Goal: Task Accomplishment & Management: Complete application form

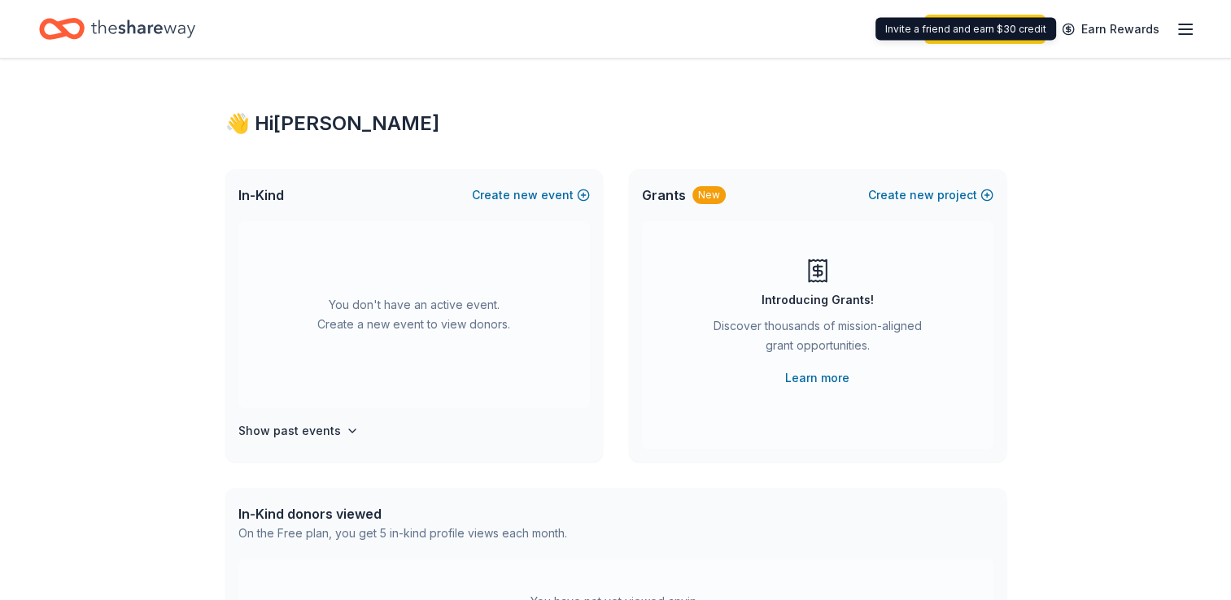
click at [1182, 29] on line "button" at bounding box center [1185, 29] width 13 height 0
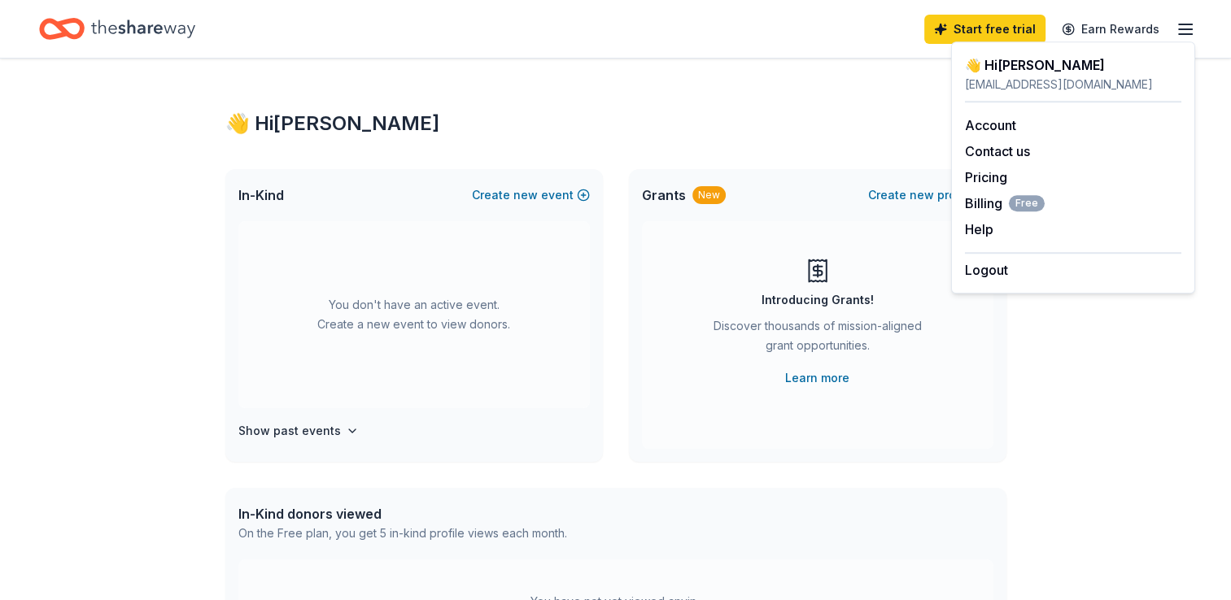
click at [430, 278] on div "You don't have an active event. Create a new event to view donors." at bounding box center [414, 314] width 352 height 187
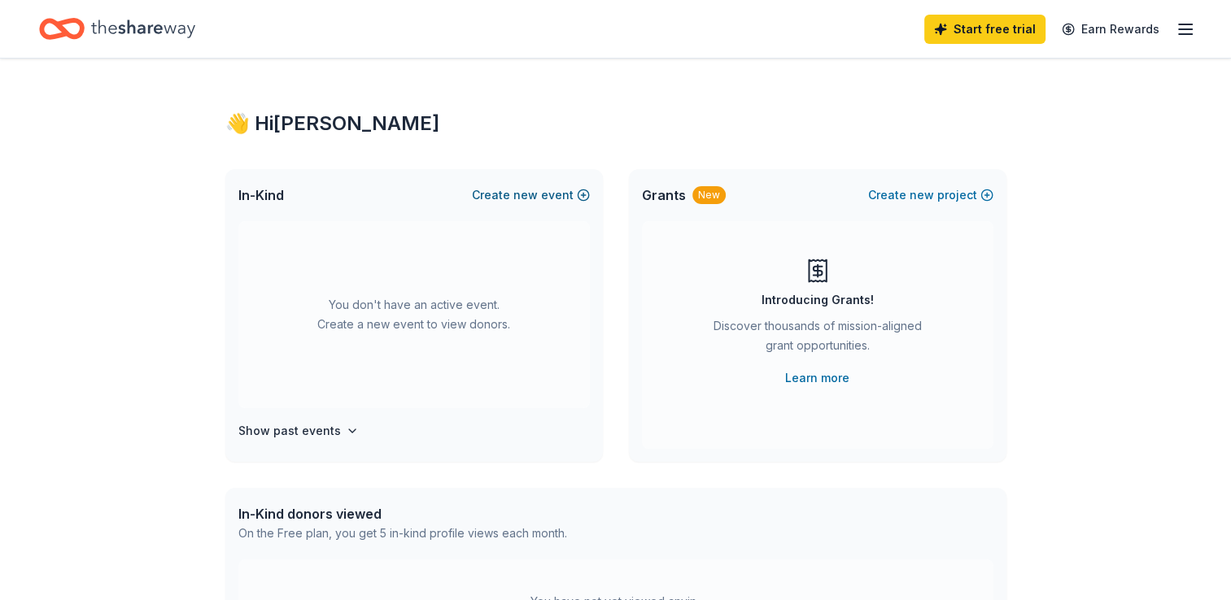
click at [555, 194] on button "Create new event" at bounding box center [531, 196] width 118 height 20
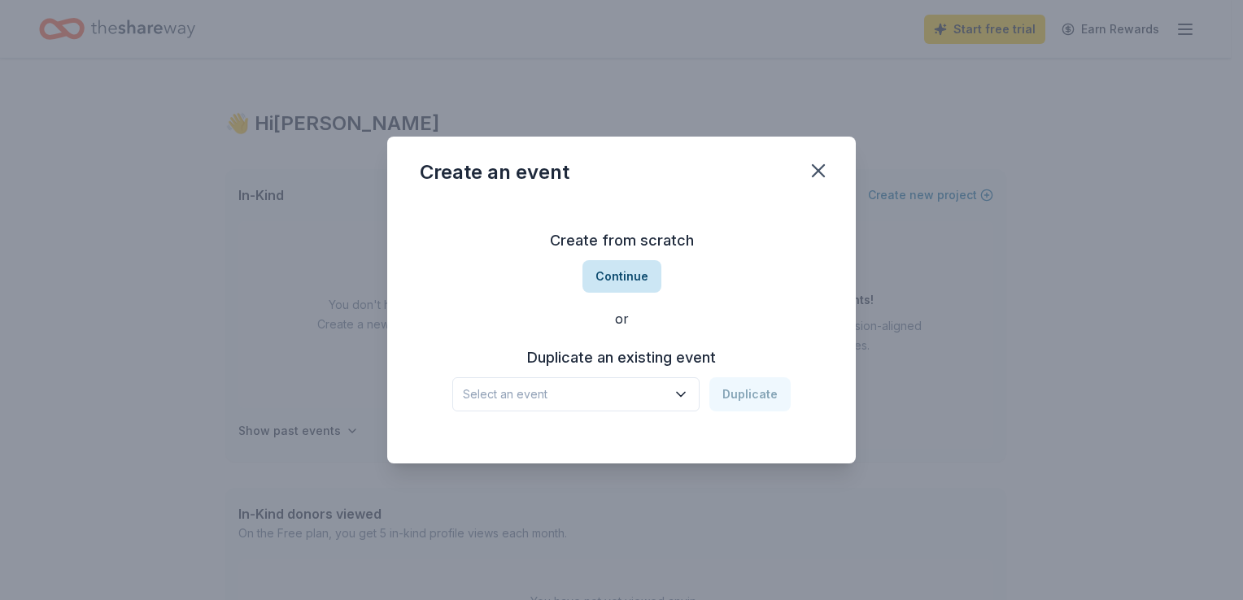
click at [599, 281] on button "Continue" at bounding box center [622, 276] width 79 height 33
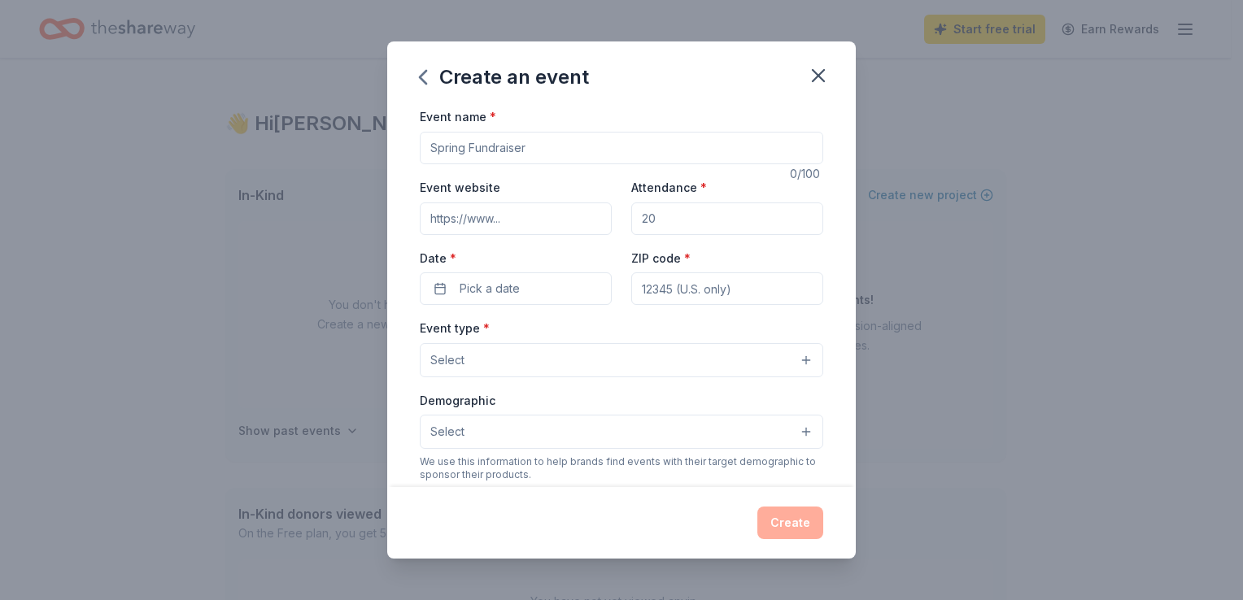
click at [544, 158] on input "Event name *" at bounding box center [622, 148] width 404 height 33
type input "Pre Game Meals"
click at [680, 218] on input "Attendance *" at bounding box center [727, 219] width 192 height 33
type input "25"
click at [563, 288] on button "Pick a date" at bounding box center [516, 289] width 192 height 33
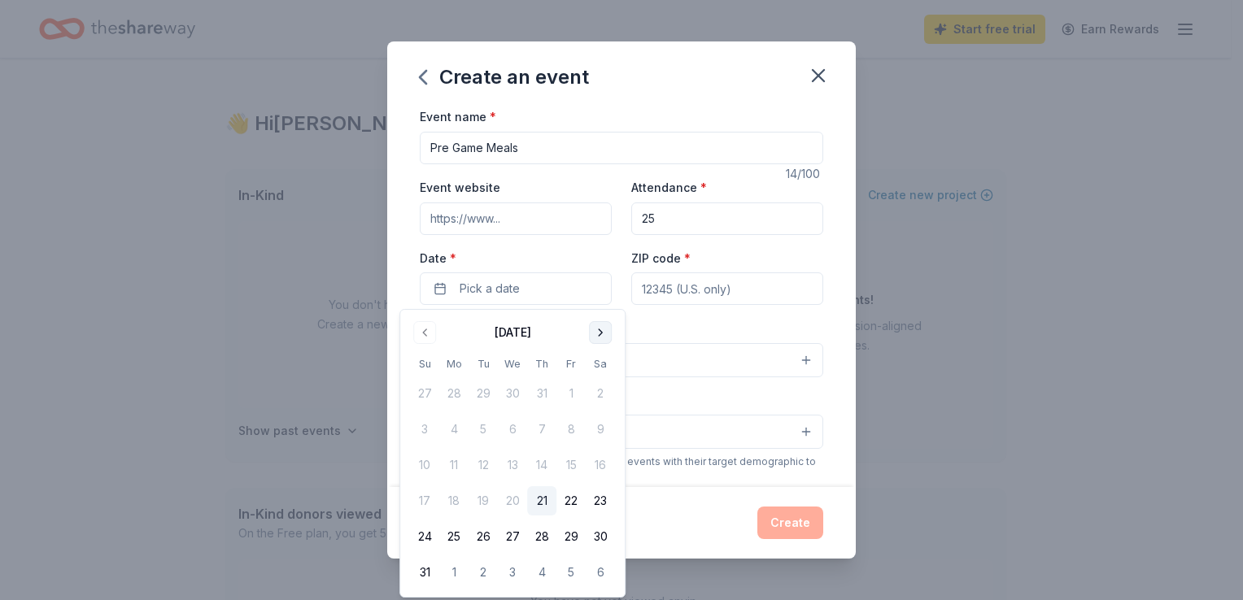
click at [604, 331] on button "Go to next month" at bounding box center [600, 332] width 23 height 23
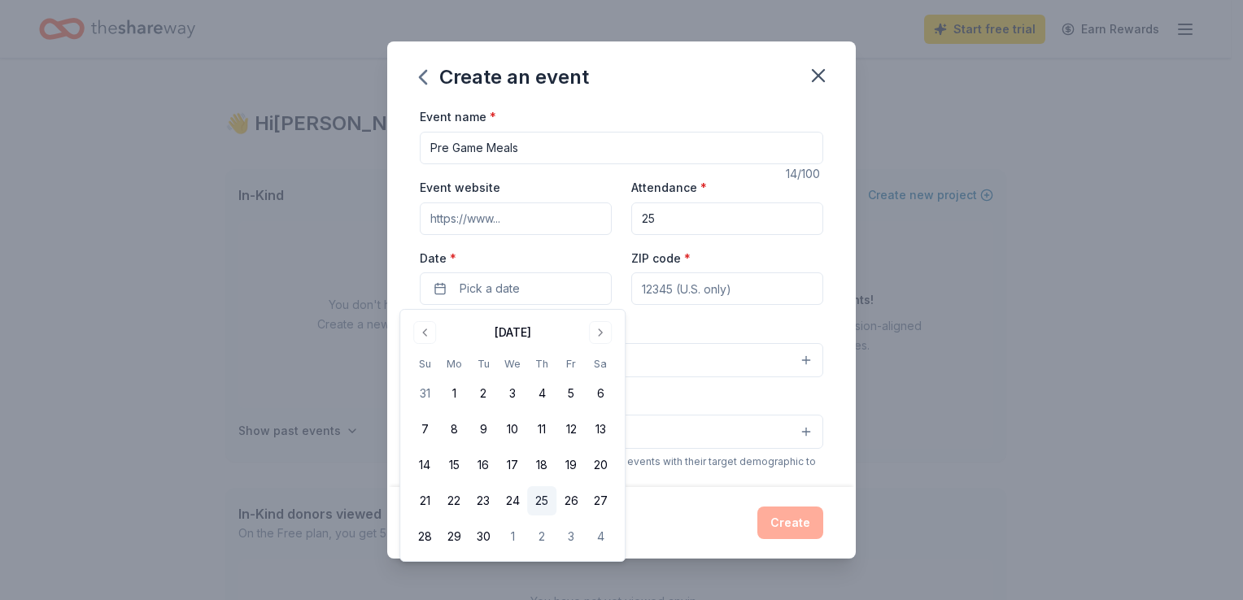
click at [548, 503] on button "25" at bounding box center [541, 501] width 29 height 29
click at [659, 295] on input "ZIP code *" at bounding box center [727, 289] width 192 height 33
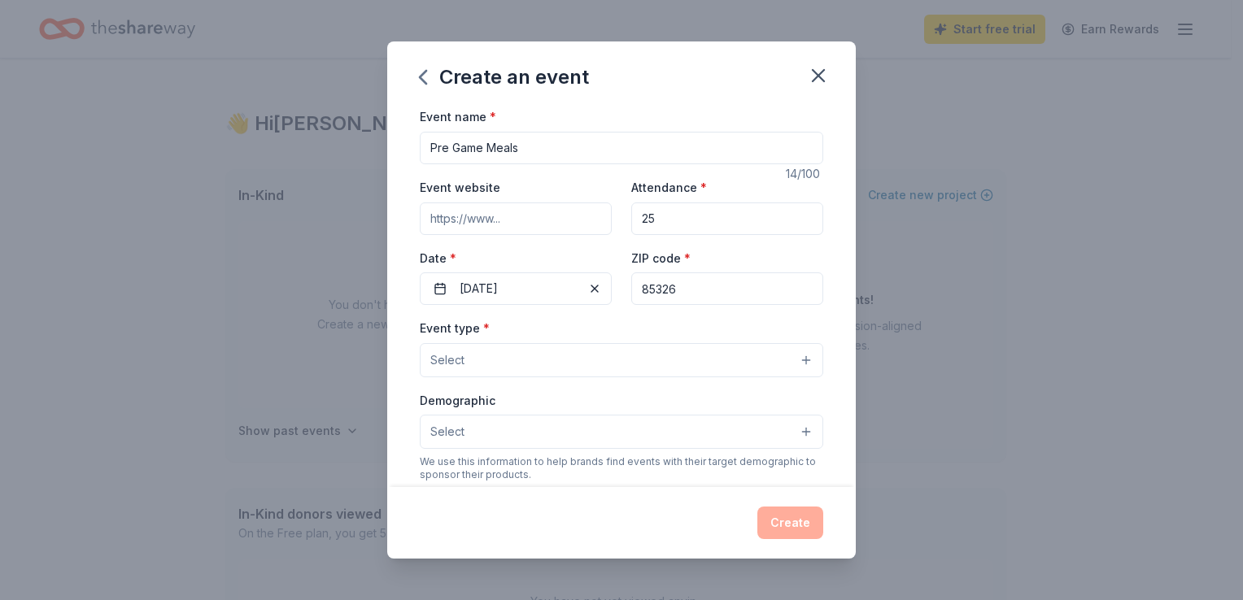
type input "85326"
click at [602, 361] on button "Select" at bounding box center [622, 360] width 404 height 34
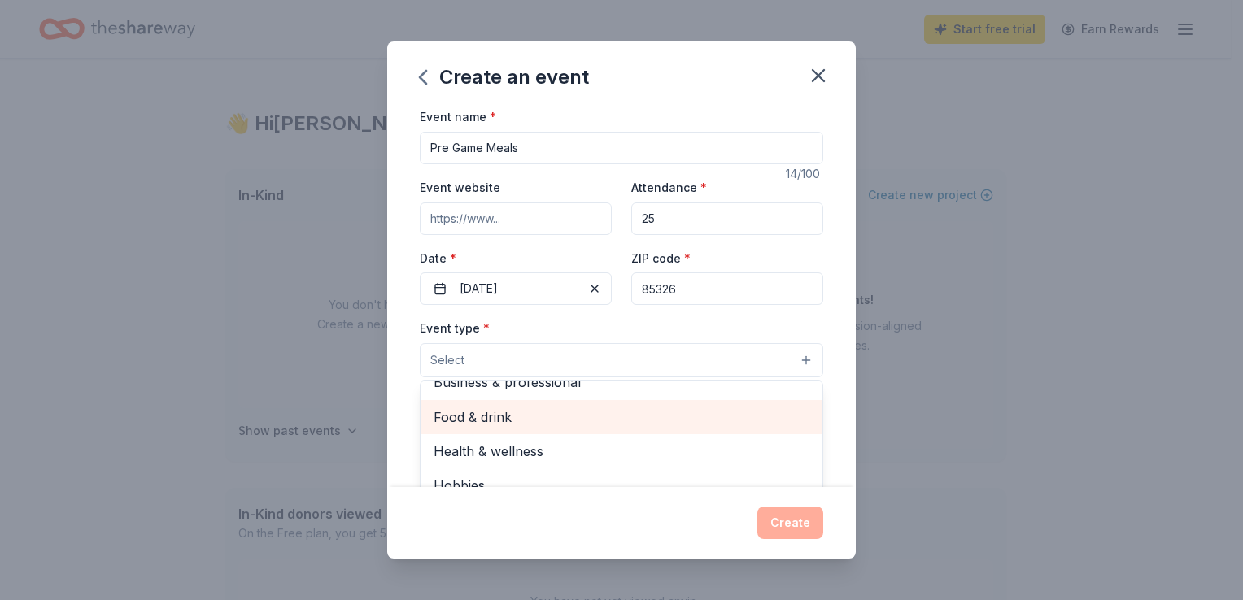
click at [561, 414] on span "Food & drink" at bounding box center [622, 417] width 376 height 21
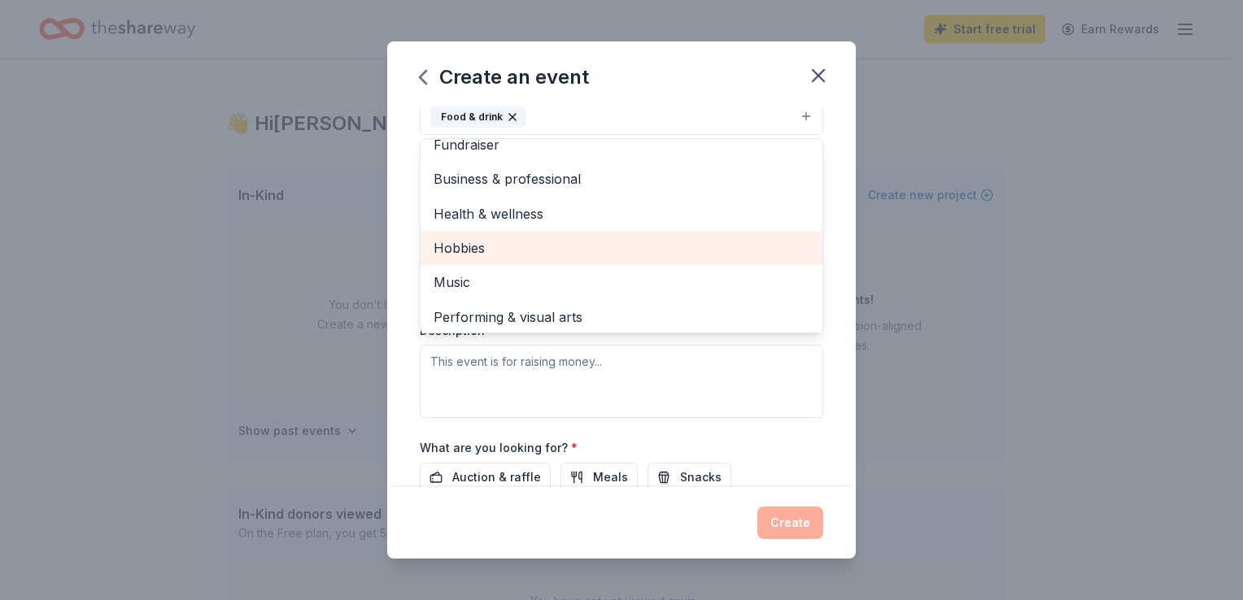
scroll to position [20, 0]
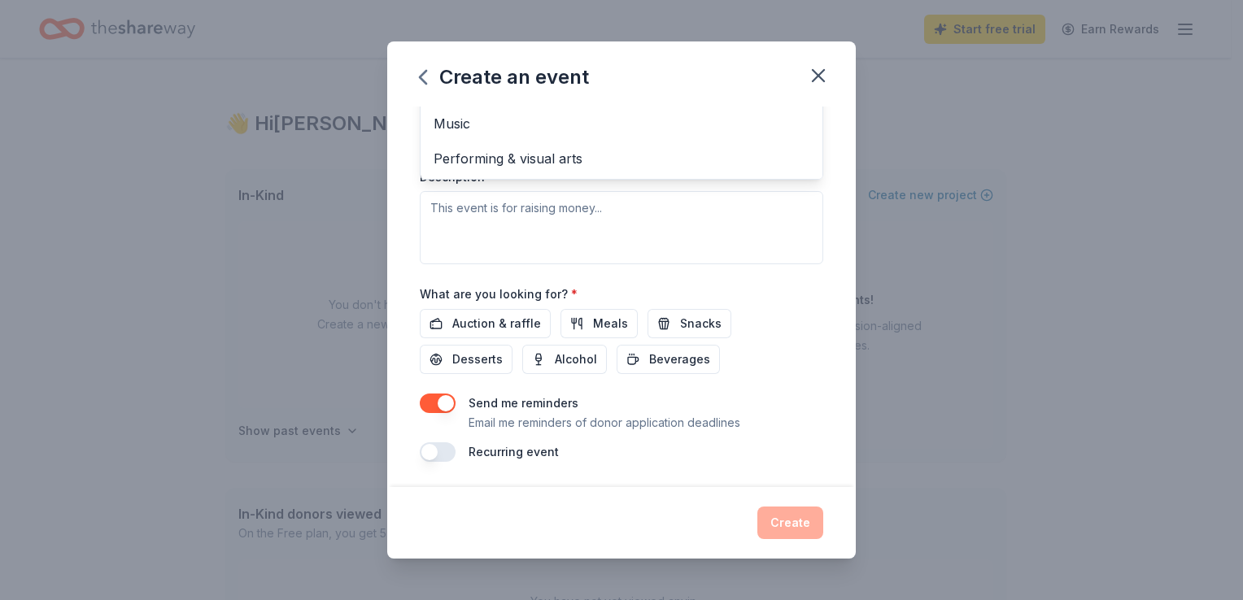
click at [921, 264] on div "Create an event Event name * Pre Game Meals 14 /100 Event website Attendance * …" at bounding box center [621, 300] width 1243 height 600
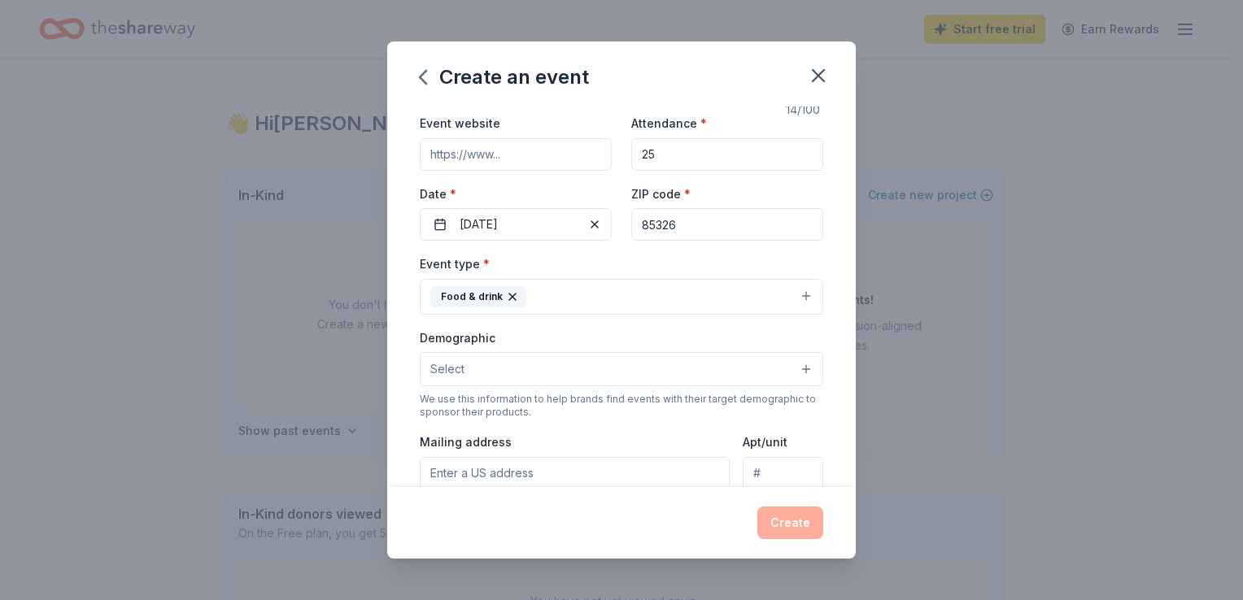
click at [678, 359] on button "Select" at bounding box center [622, 369] width 404 height 34
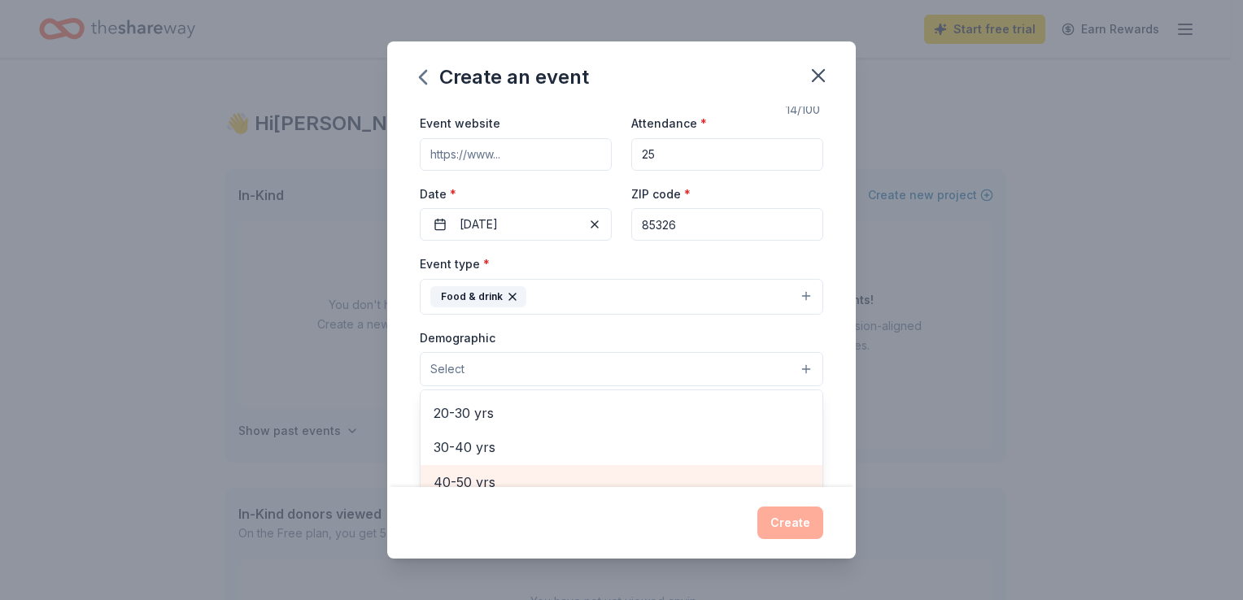
scroll to position [179, 0]
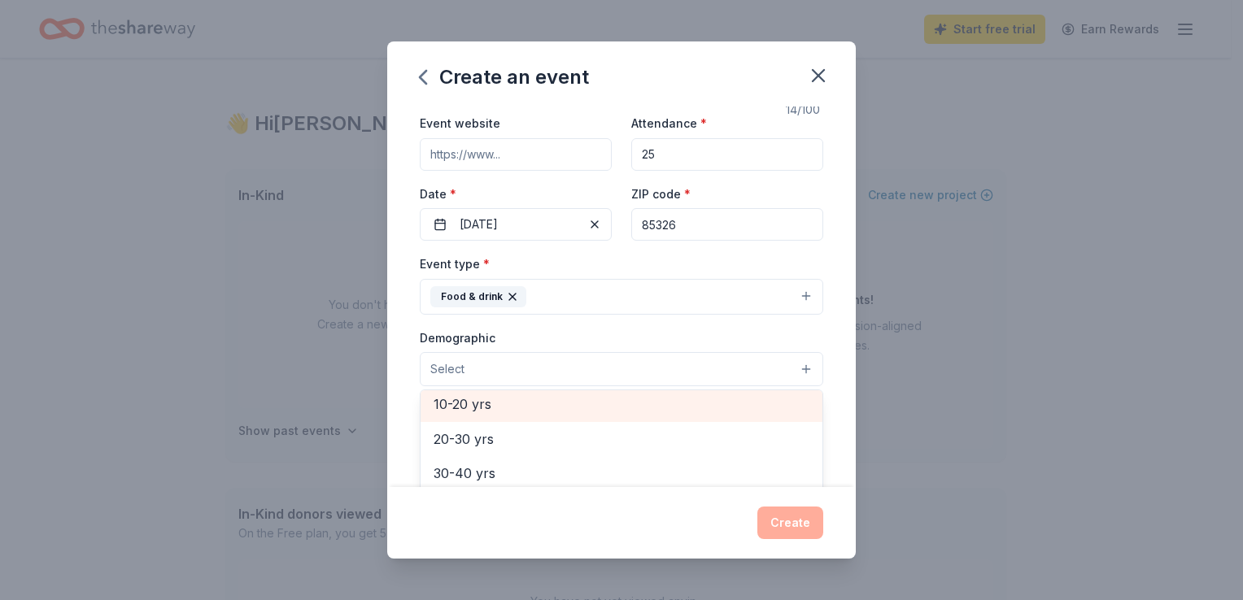
click at [526, 413] on span "10-20 yrs" at bounding box center [622, 404] width 376 height 21
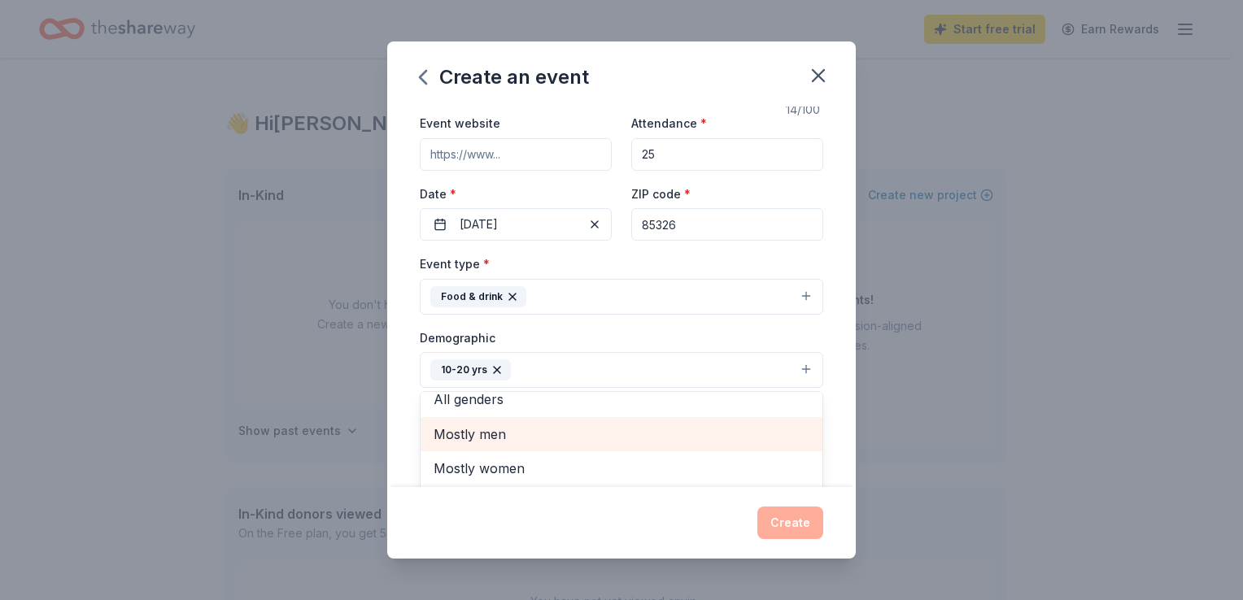
click at [573, 438] on span "Mostly men" at bounding box center [622, 434] width 376 height 21
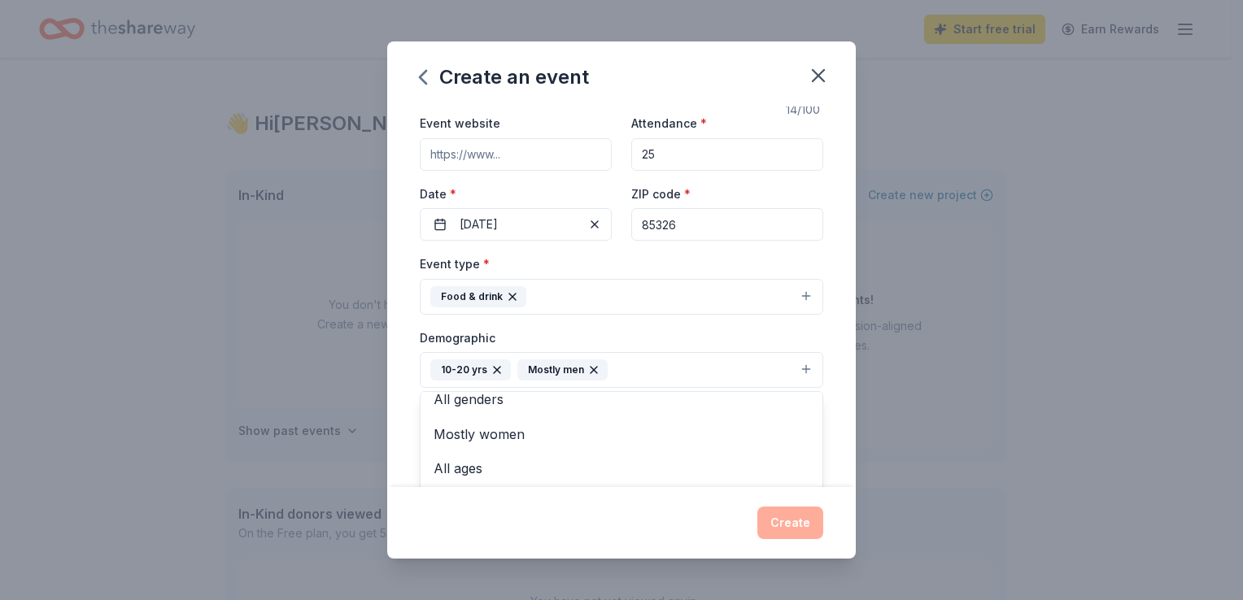
click at [824, 368] on div "Event name * Pre Game Meals 14 /100 Event website Attendance * 25 Date * 09/25/…" at bounding box center [621, 297] width 469 height 380
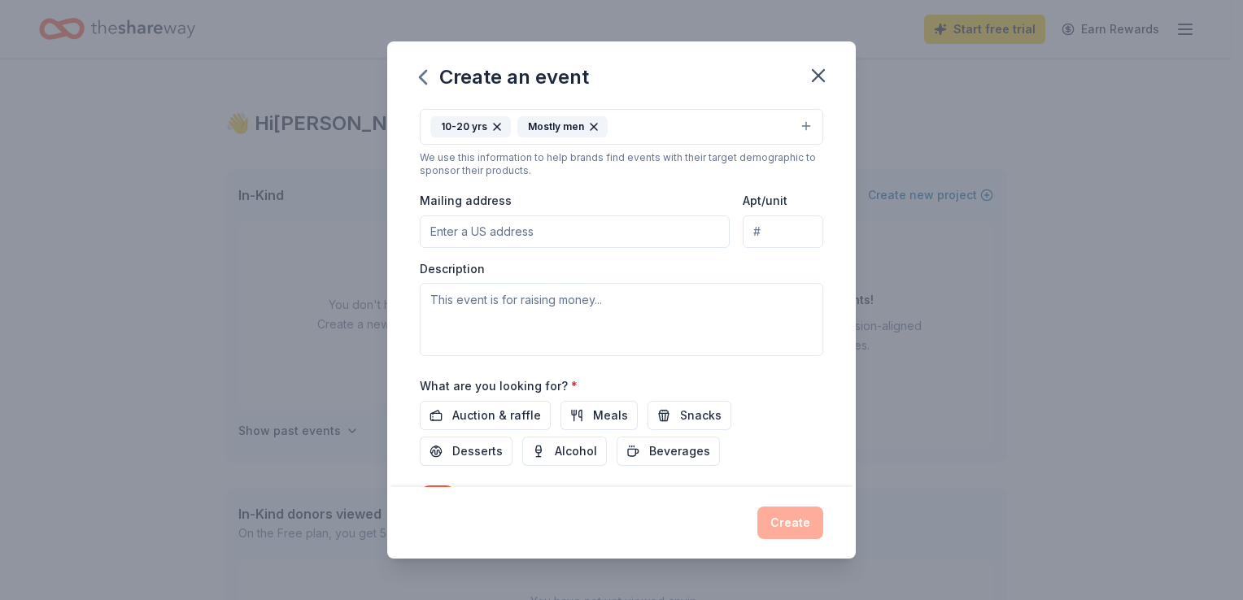
scroll to position [308, 0]
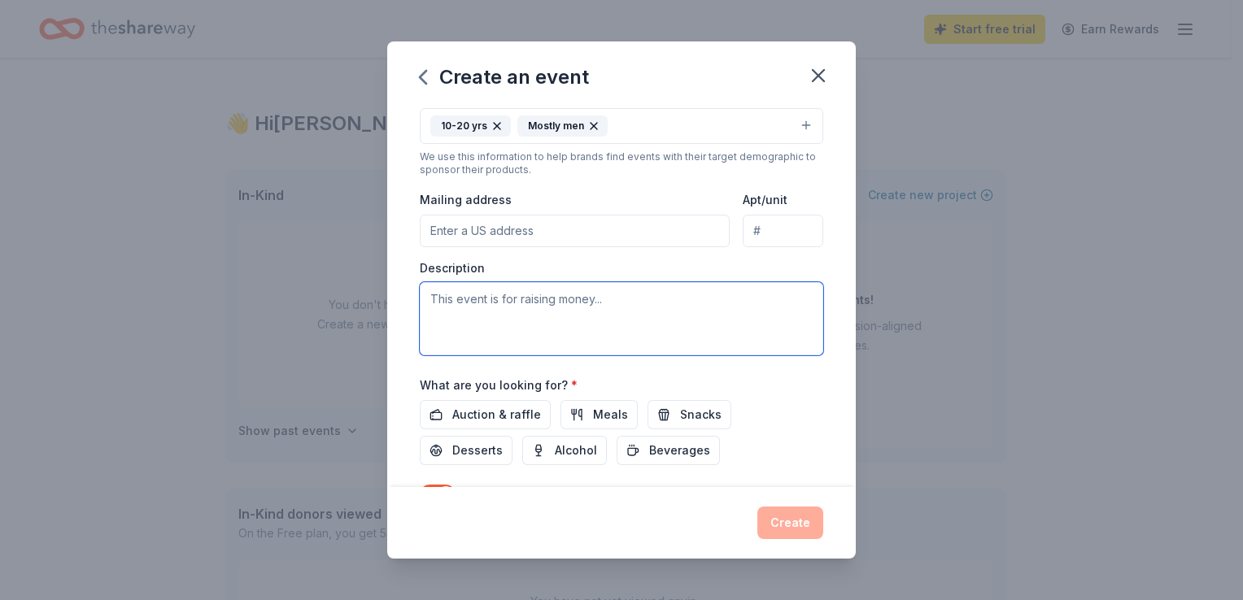
click at [566, 305] on textarea at bounding box center [622, 318] width 404 height 73
paste textarea "I’m reaching out on behalf of the Sequoia Pathfinder Academy Football Team here…"
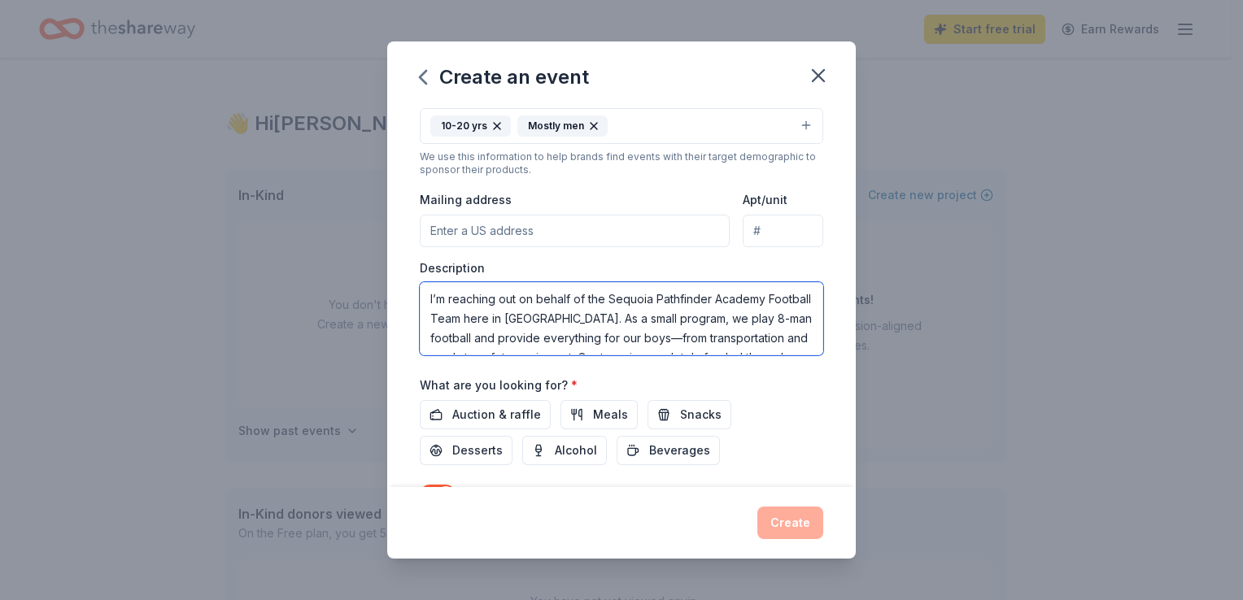
scroll to position [303, 0]
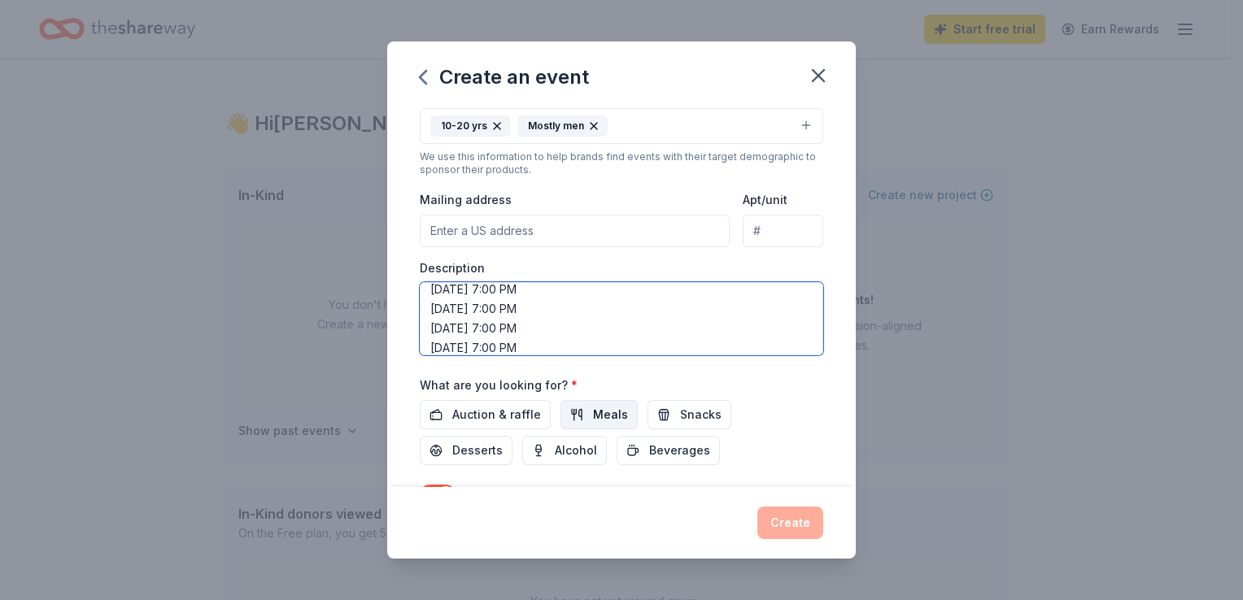
type textarea "I’m reaching out on behalf of the Sequoia Pathfinder Academy Football Team here…"
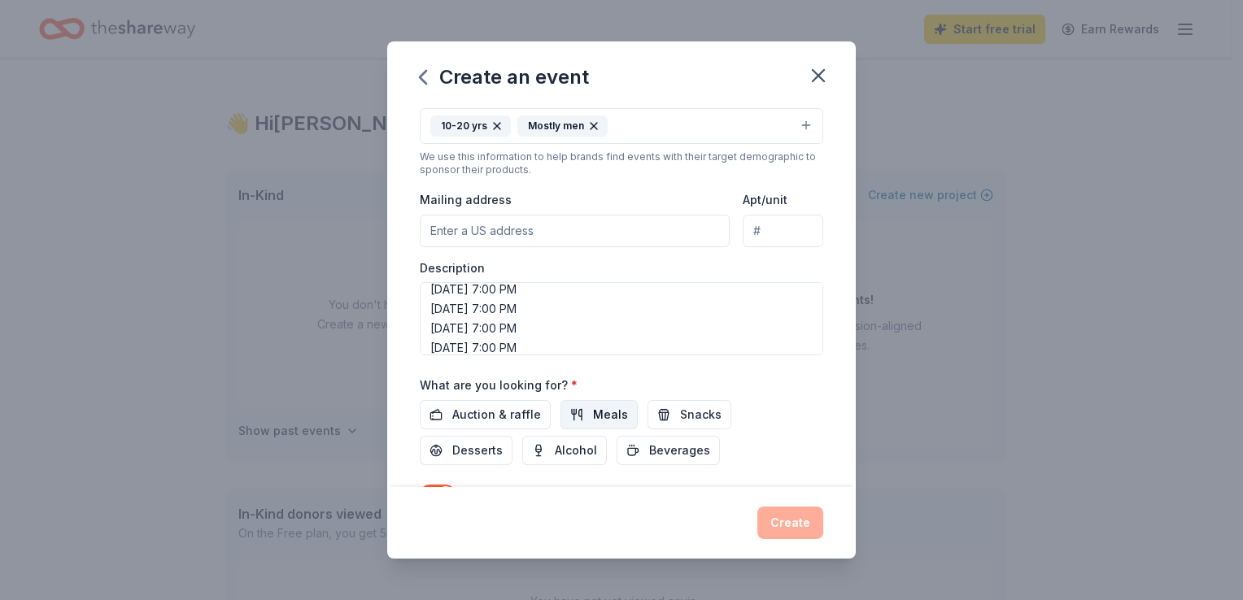
click at [598, 420] on span "Meals" at bounding box center [610, 415] width 35 height 20
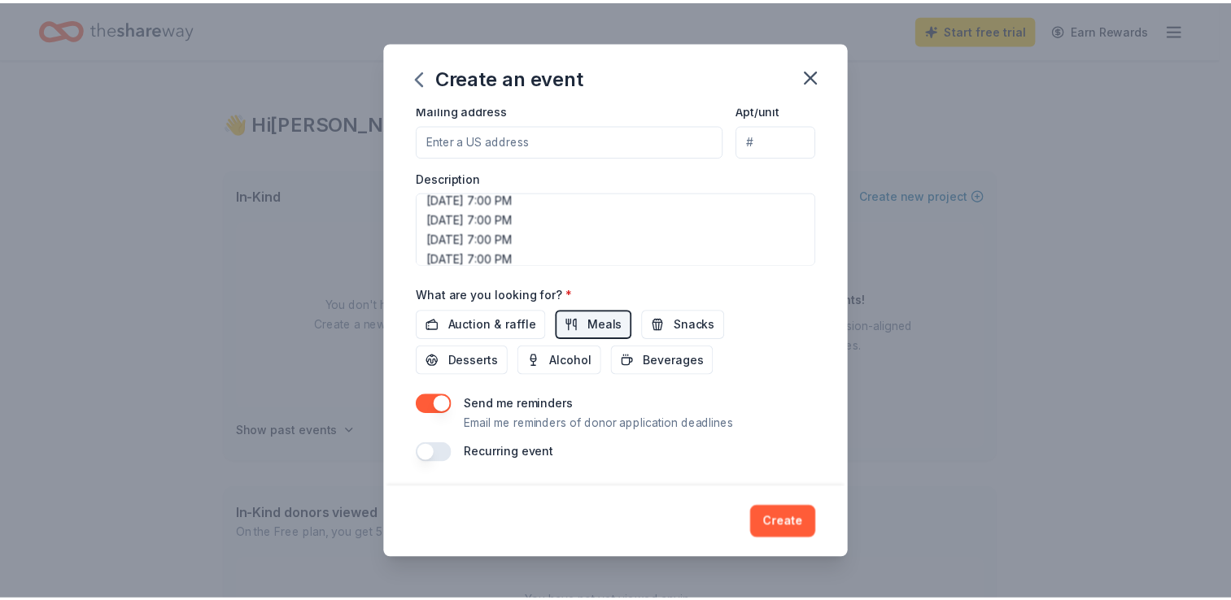
scroll to position [400, 0]
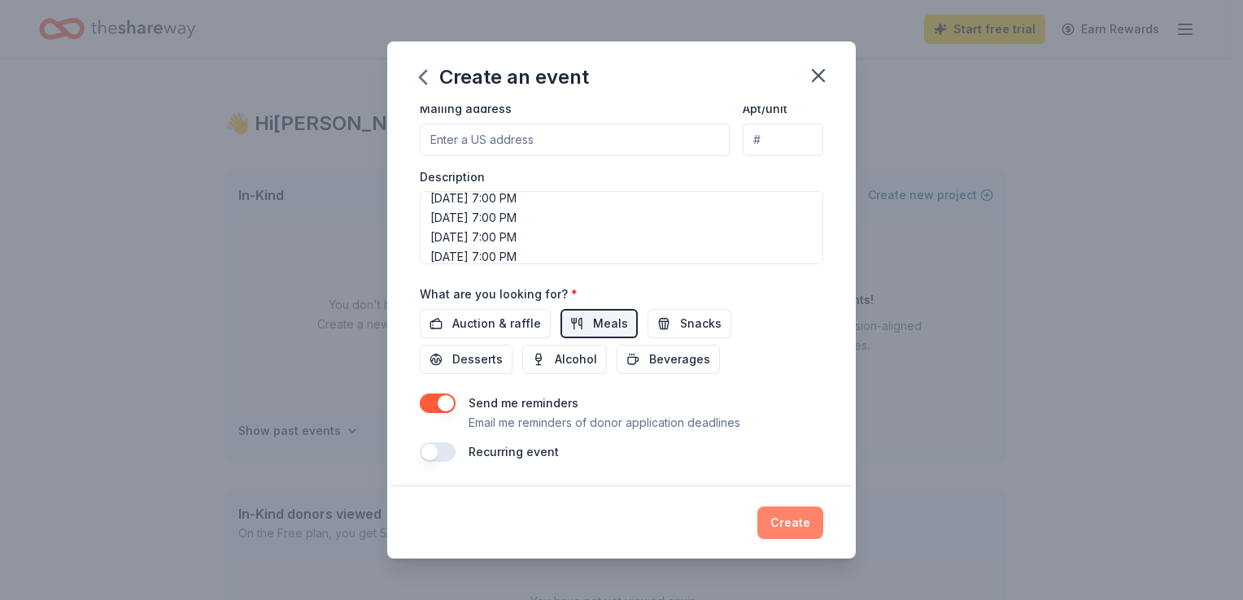
click at [774, 519] on button "Create" at bounding box center [791, 523] width 66 height 33
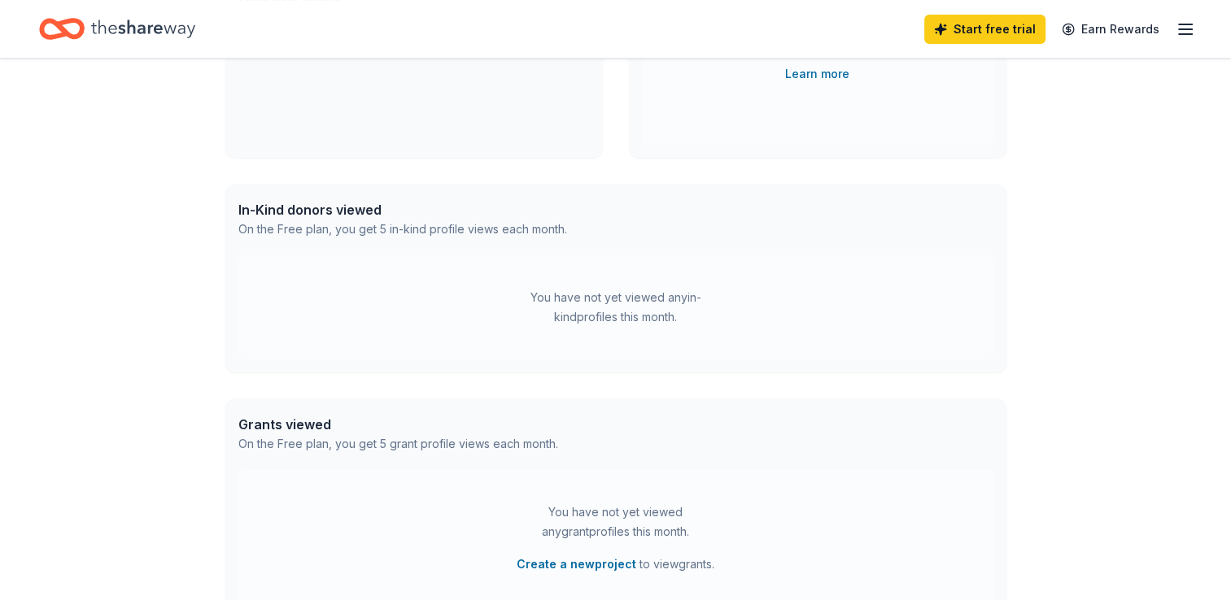
scroll to position [407, 0]
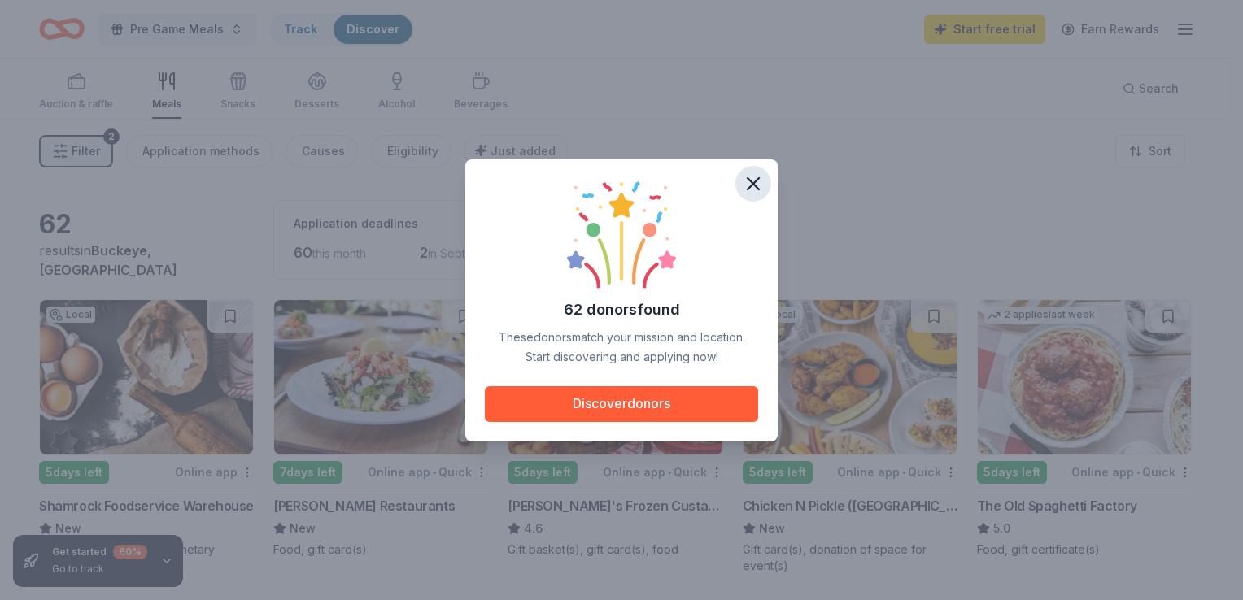
click at [754, 186] on icon "button" at bounding box center [753, 184] width 23 height 23
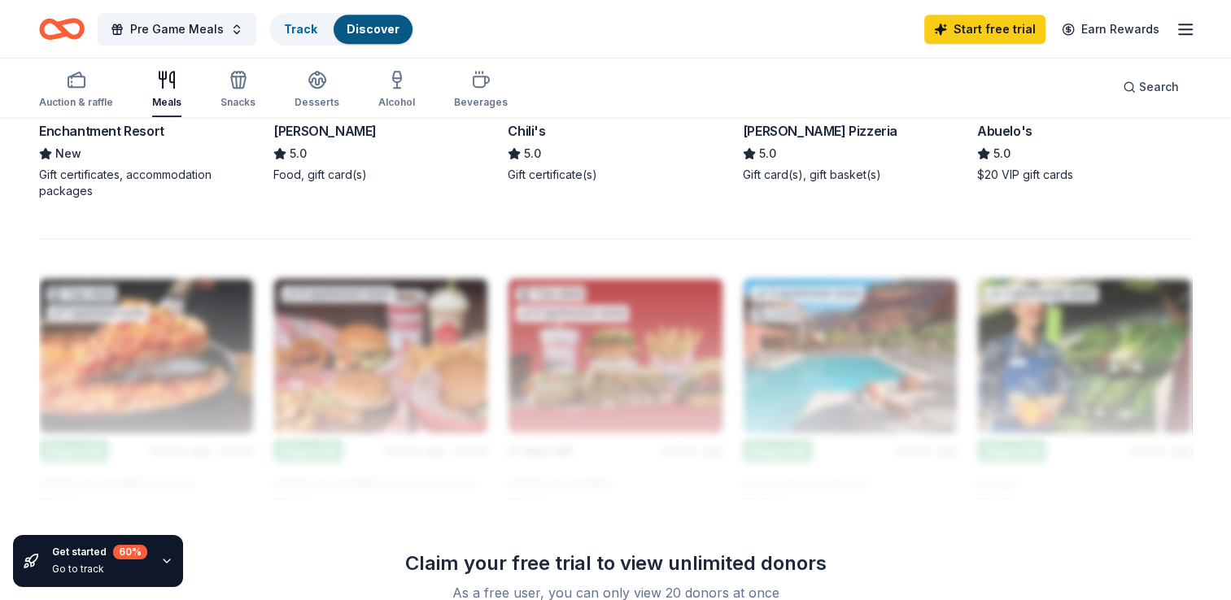
scroll to position [1383, 0]
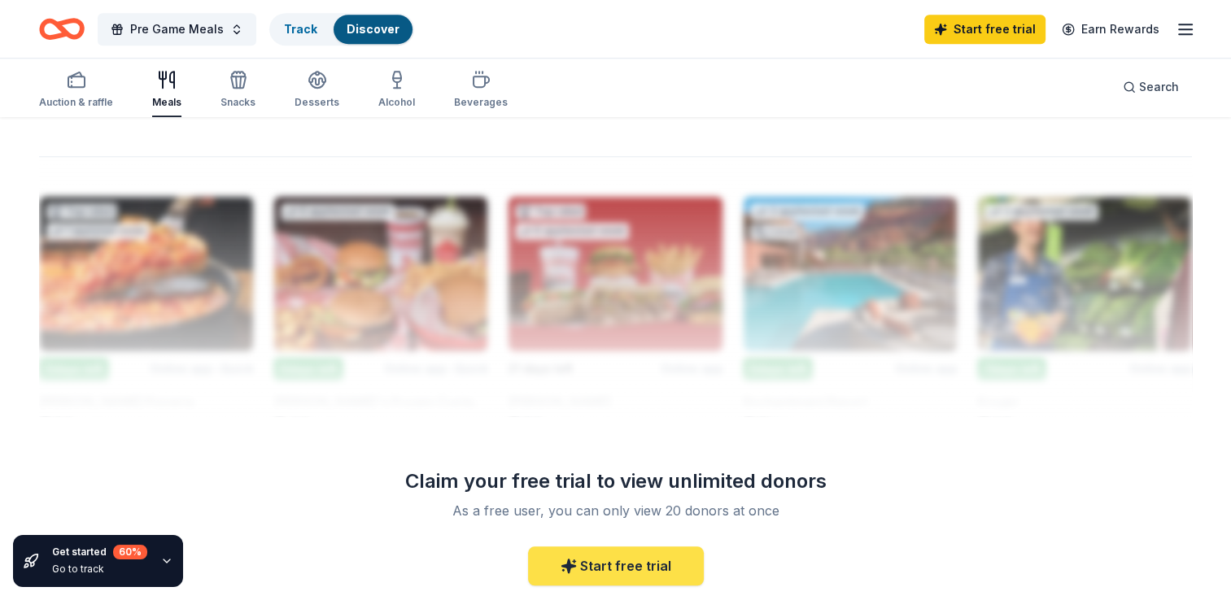
click at [673, 558] on link "Start free trial" at bounding box center [616, 566] width 176 height 39
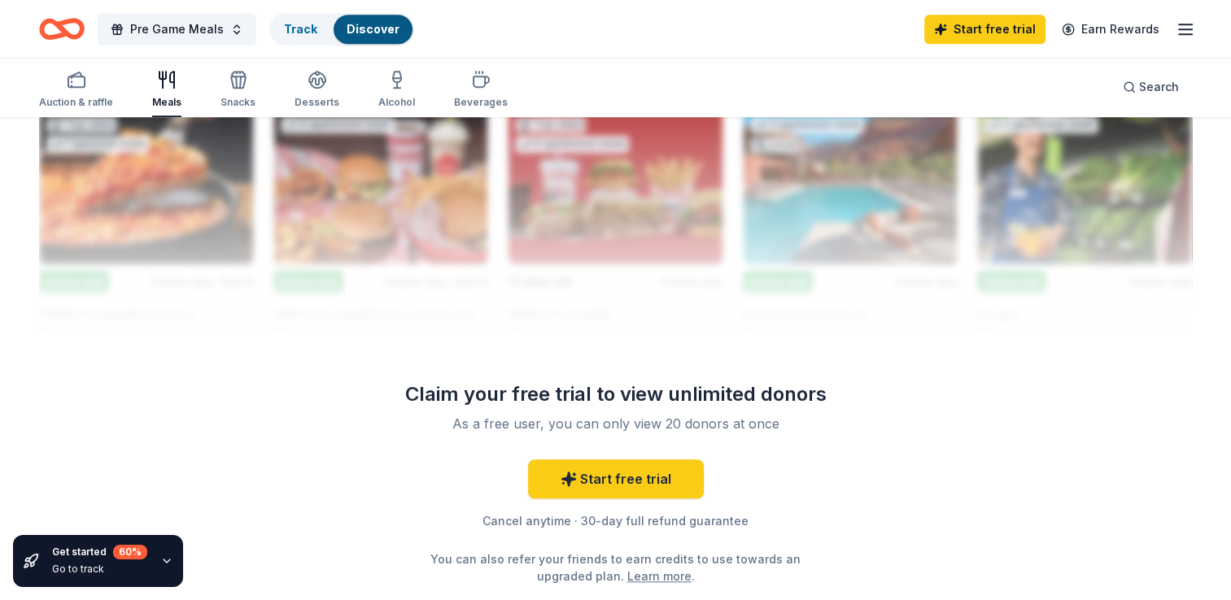
scroll to position [1589, 0]
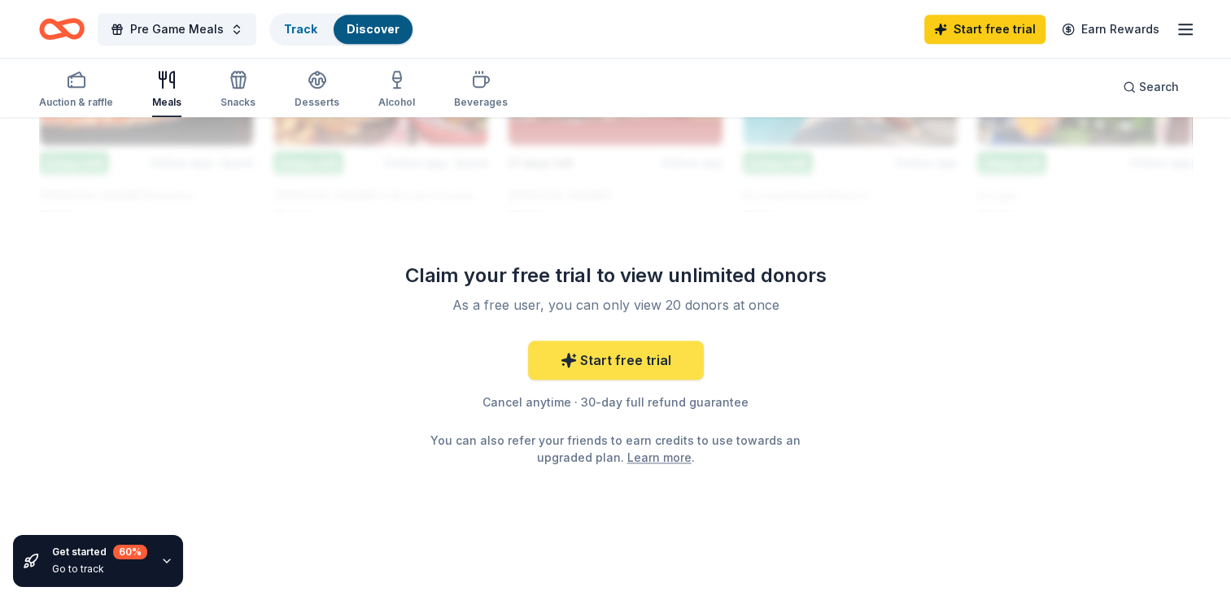
click at [627, 365] on link "Start free trial" at bounding box center [616, 360] width 176 height 39
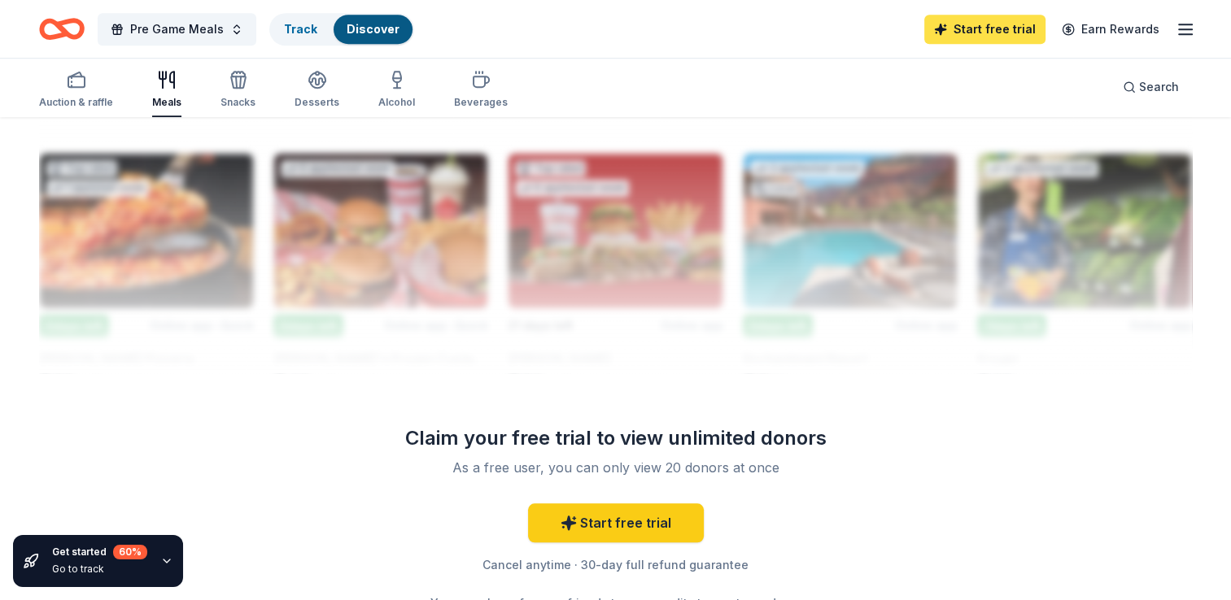
click at [978, 28] on link "Start free trial" at bounding box center [984, 29] width 121 height 29
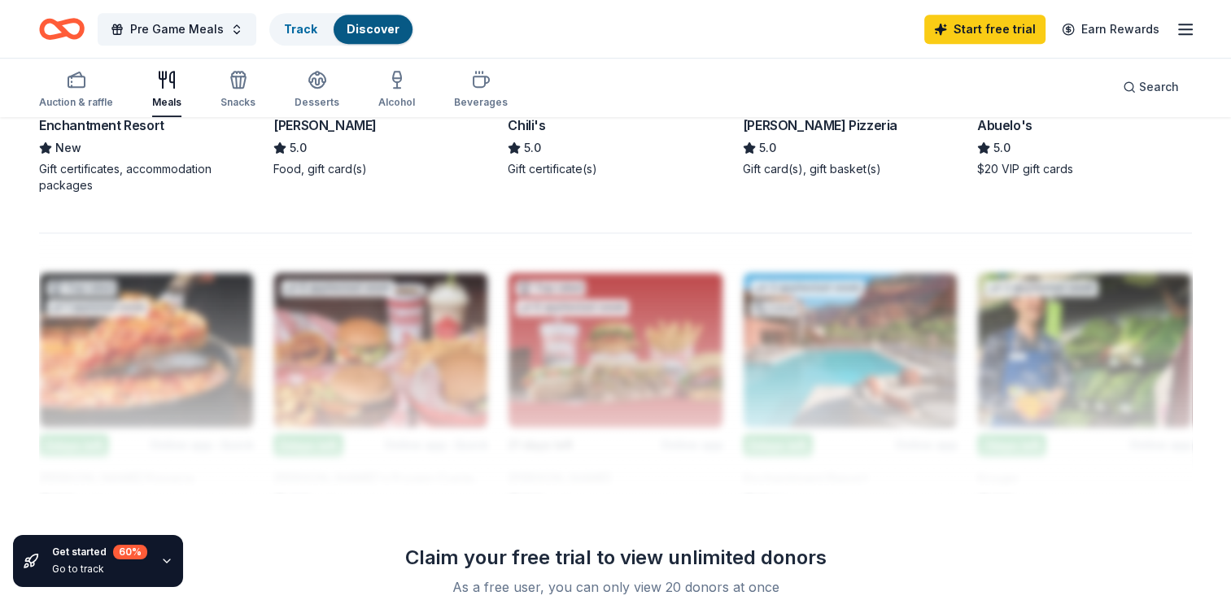
scroll to position [1101, 0]
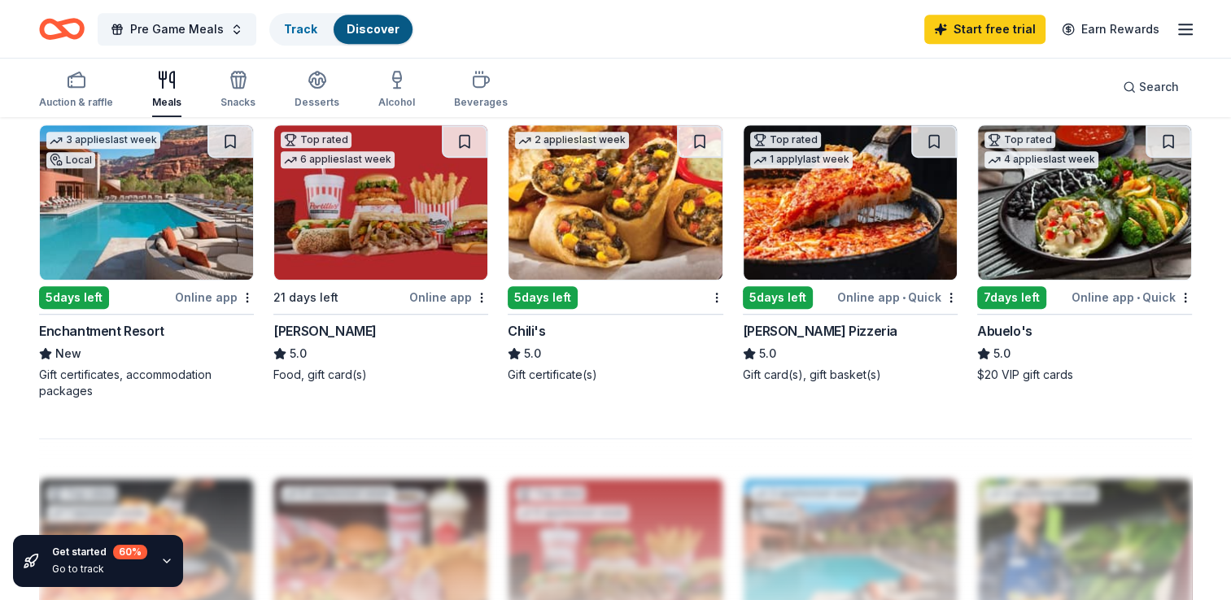
click at [805, 211] on img at bounding box center [850, 202] width 213 height 155
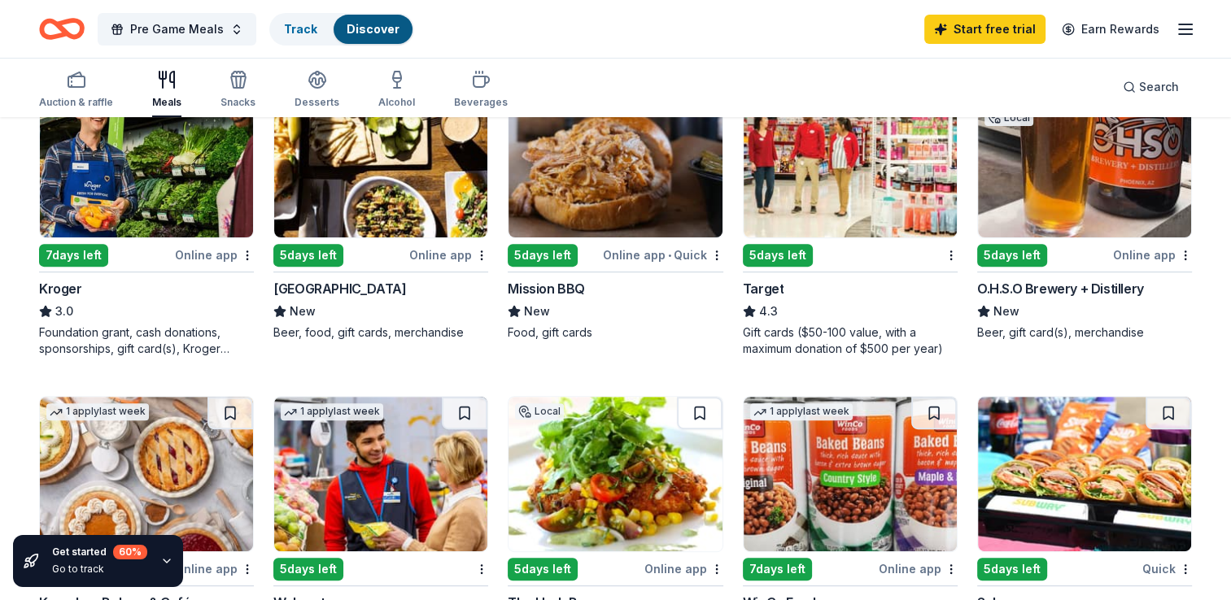
scroll to position [450, 0]
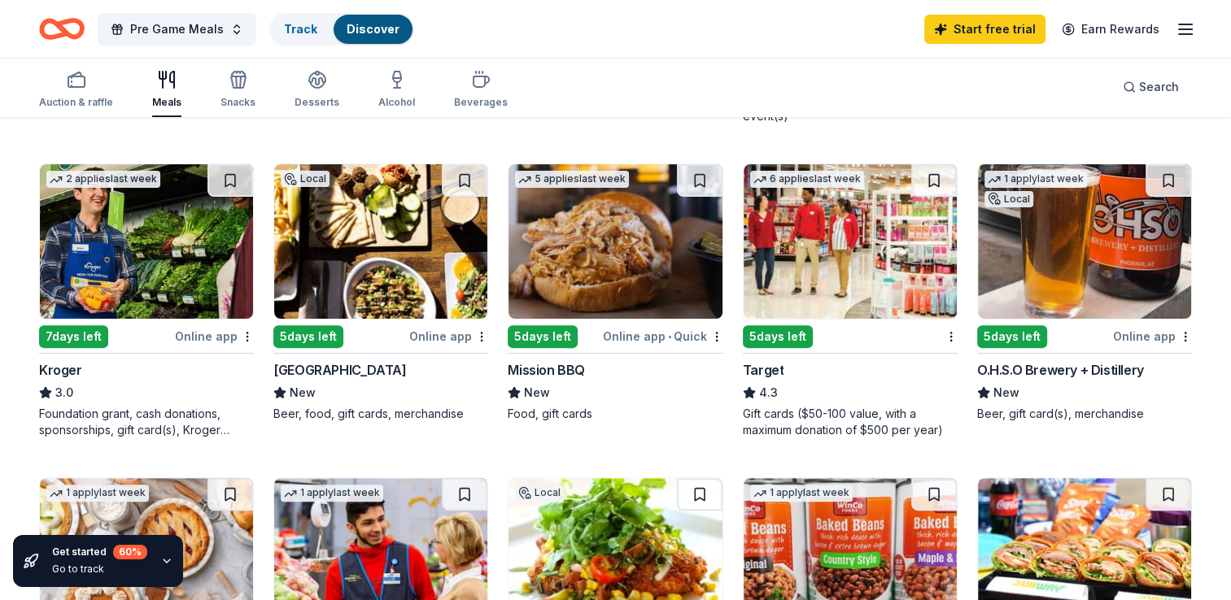
click at [150, 247] on img at bounding box center [146, 241] width 213 height 155
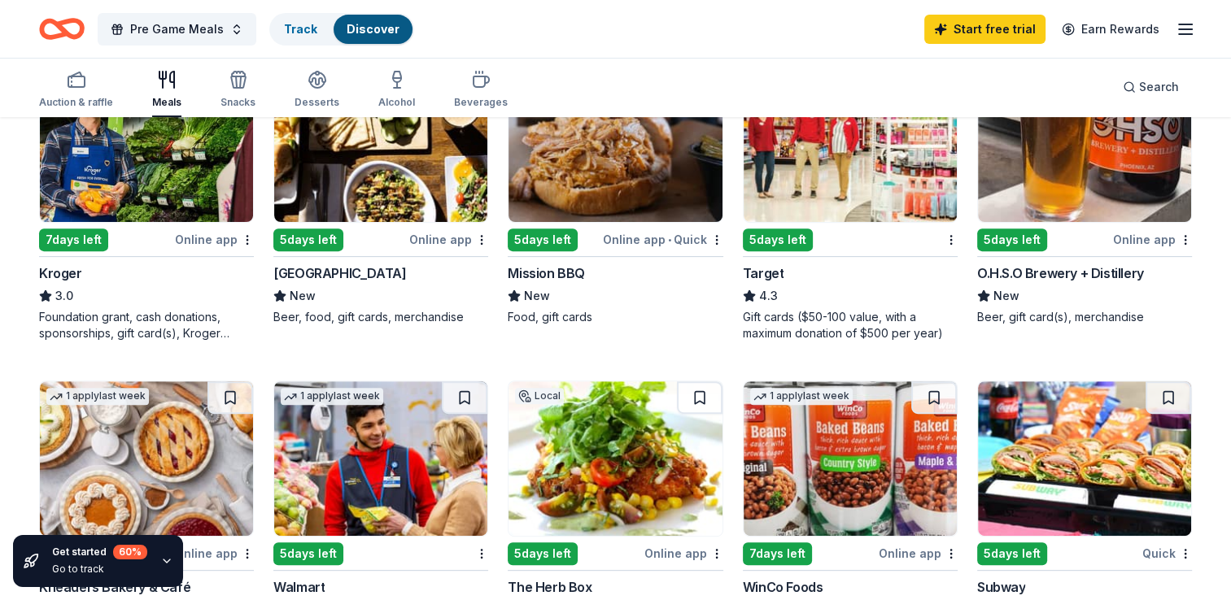
scroll to position [694, 0]
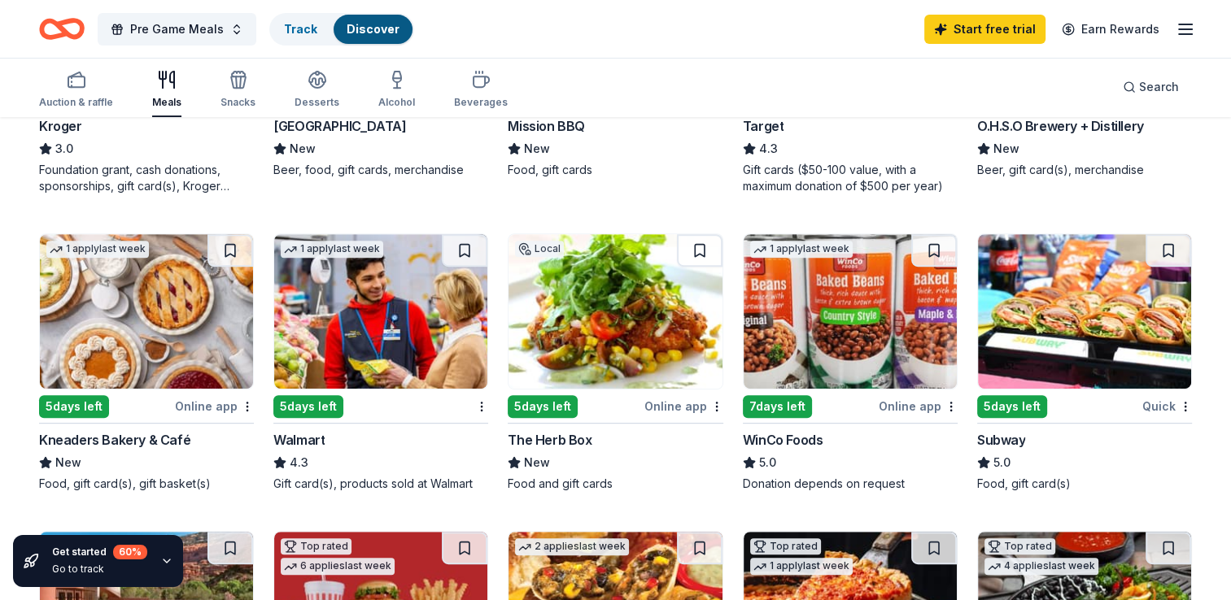
click at [129, 364] on img at bounding box center [146, 311] width 213 height 155
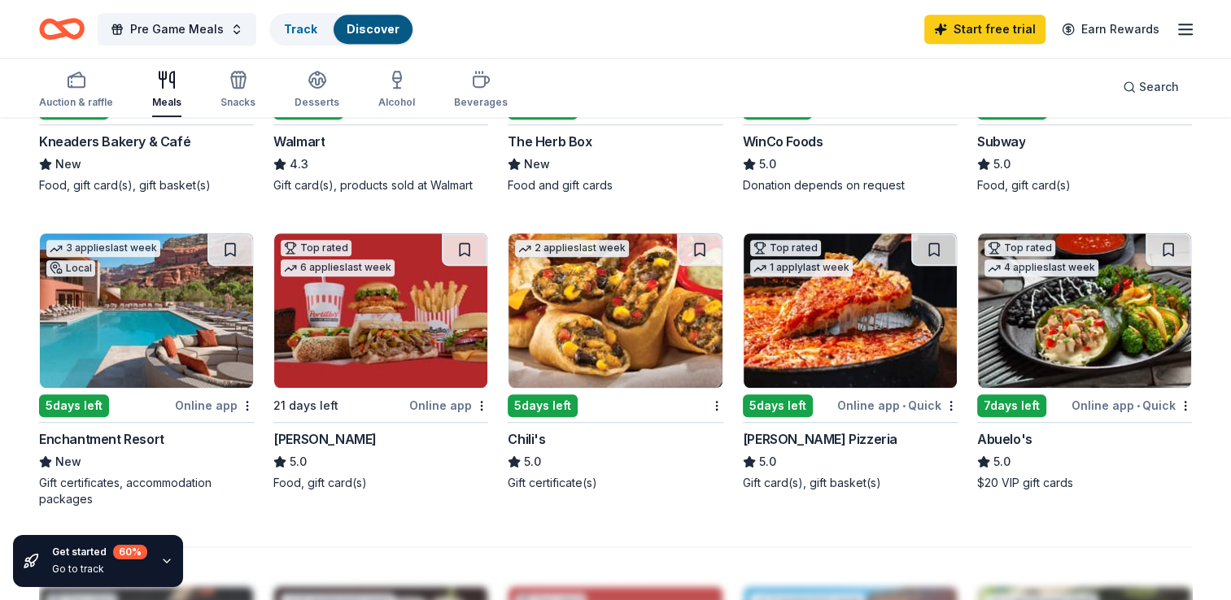
scroll to position [1020, 0]
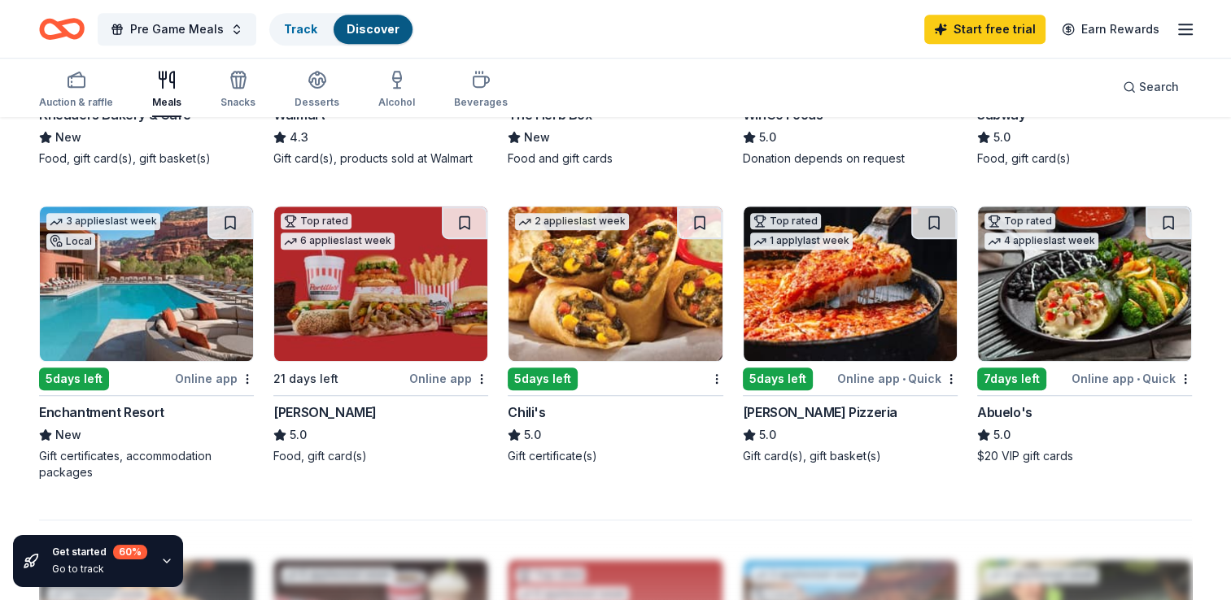
click at [356, 293] on img at bounding box center [380, 284] width 213 height 155
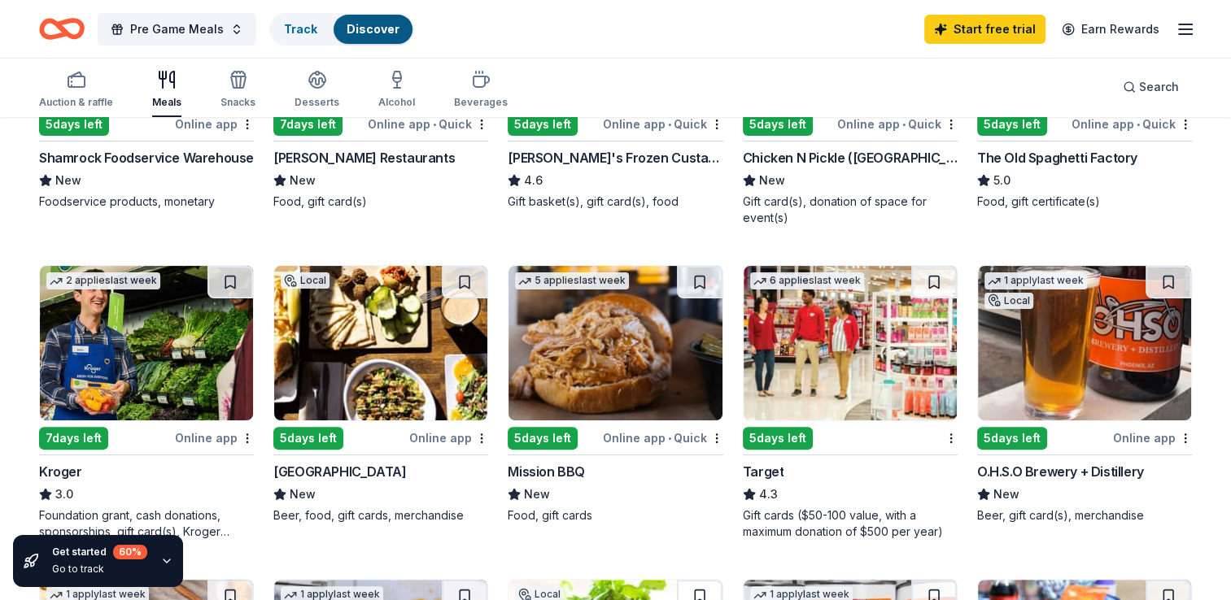
scroll to position [325, 0]
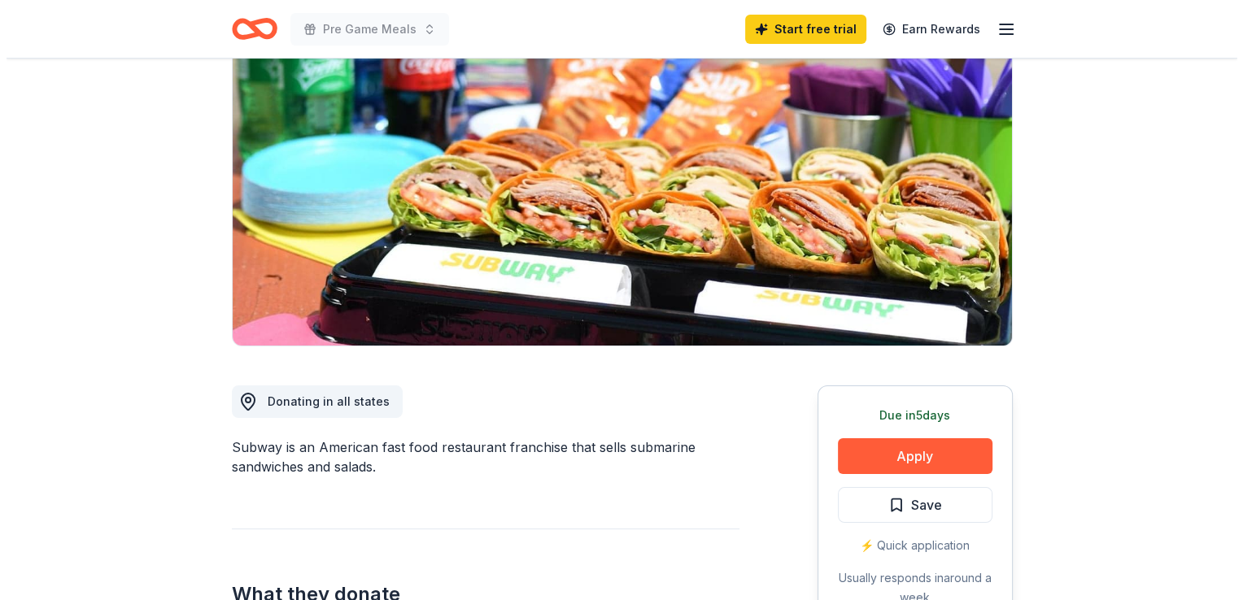
scroll to position [325, 0]
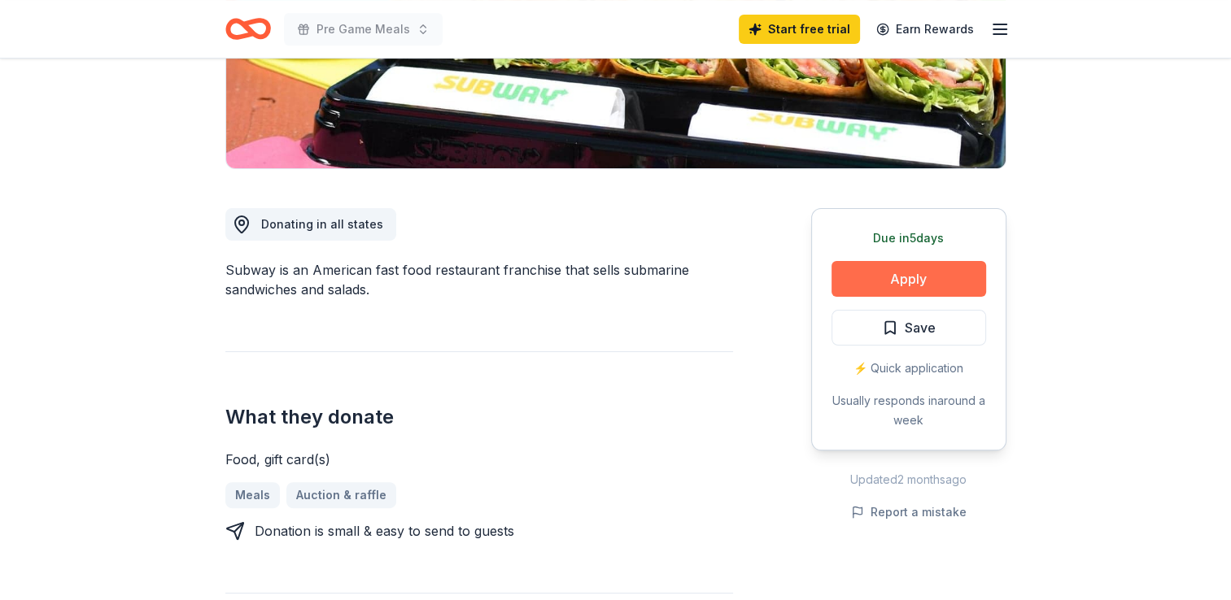
click at [895, 286] on button "Apply" at bounding box center [909, 279] width 155 height 36
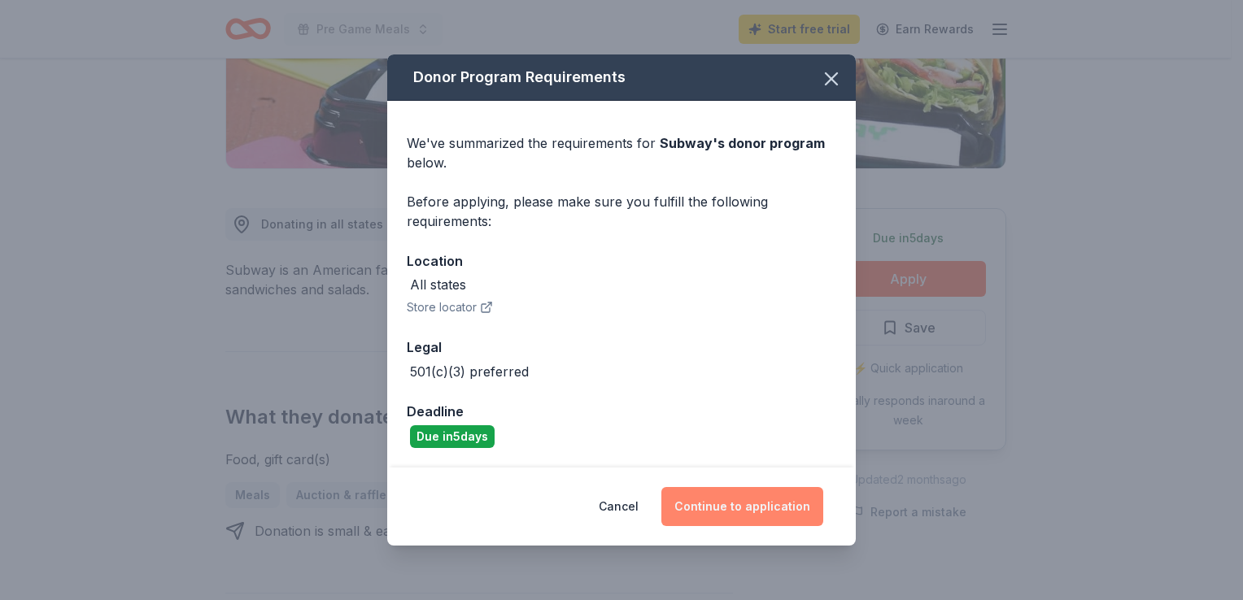
drag, startPoint x: 771, startPoint y: 519, endPoint x: 762, endPoint y: 507, distance: 15.6
click at [771, 518] on button "Continue to application" at bounding box center [743, 506] width 162 height 39
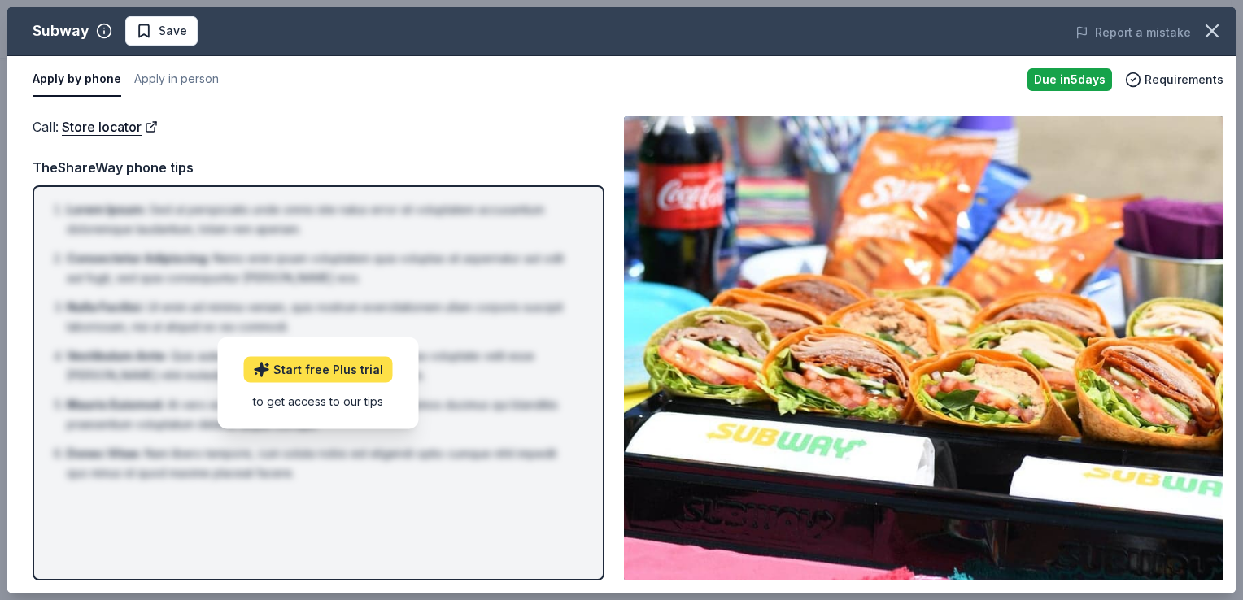
click at [320, 370] on link "Start free Plus trial" at bounding box center [318, 369] width 149 height 26
click at [488, 399] on li "Mauris Euismod : At vero eos et accusamus et iusto odio dignissimos ducimus qui…" at bounding box center [323, 414] width 513 height 39
click at [768, 328] on img at bounding box center [924, 348] width 600 height 465
click at [1059, 76] on div "Due in 5 days" at bounding box center [1070, 79] width 85 height 23
click at [423, 104] on div "Call : Store locator Call : Store locator TheShareWay phone tips Lorem Ipsum : …" at bounding box center [622, 348] width 1230 height 491
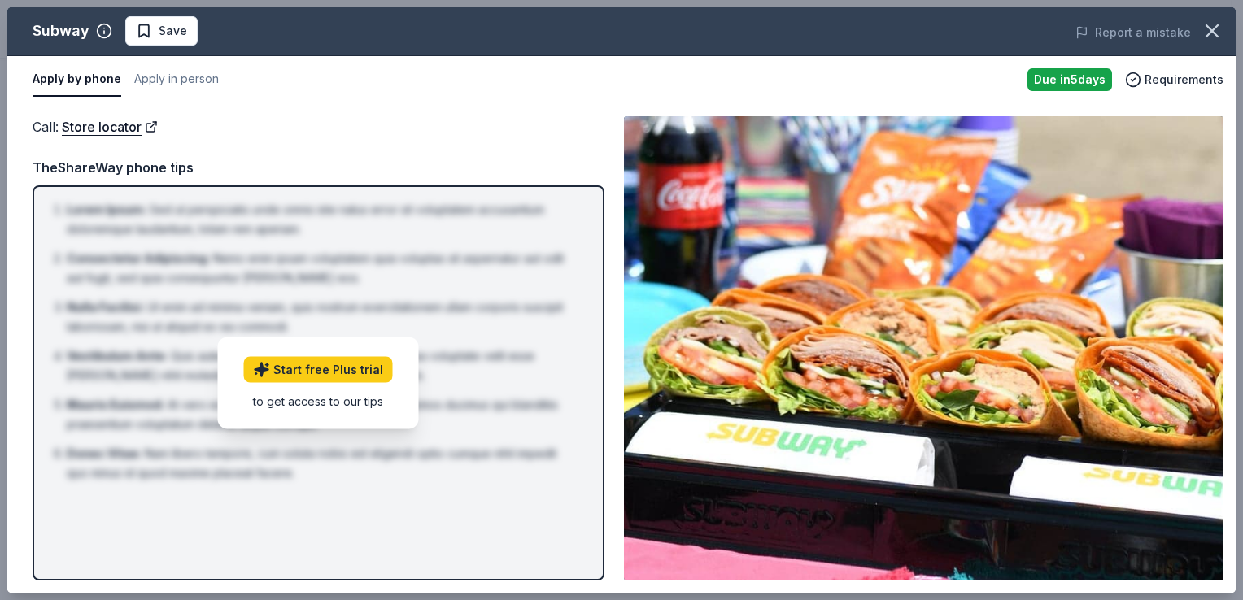
click at [292, 136] on div "Call : Store locator" at bounding box center [319, 126] width 572 height 21
click at [78, 93] on button "Apply by phone" at bounding box center [77, 80] width 89 height 34
click at [91, 78] on button "Apply by phone" at bounding box center [77, 80] width 89 height 34
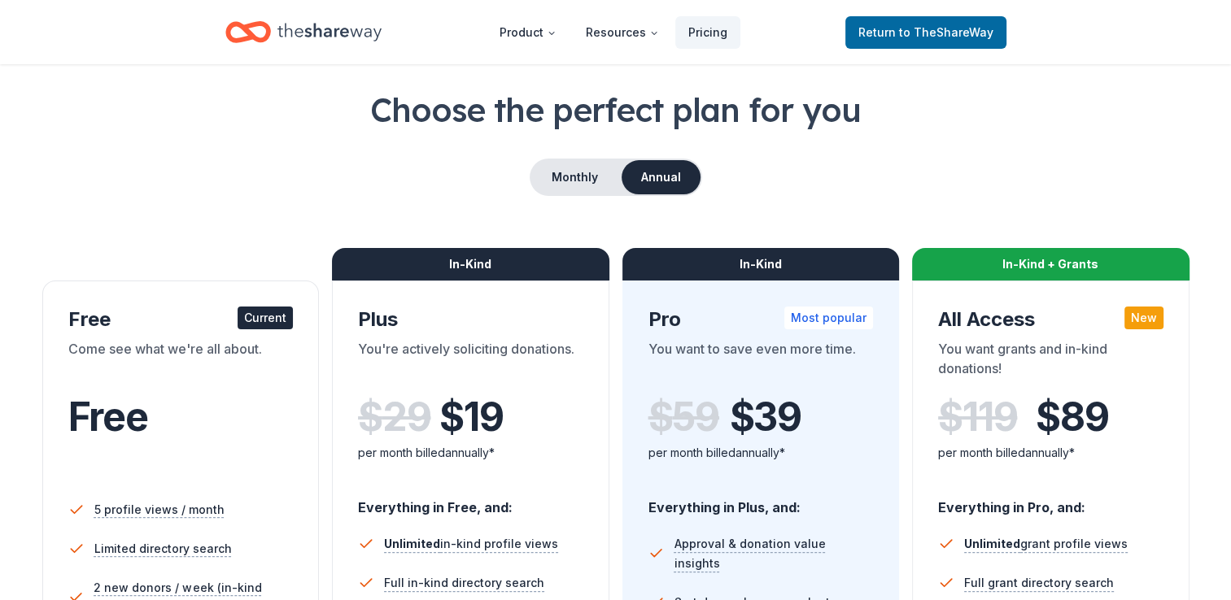
scroll to position [163, 0]
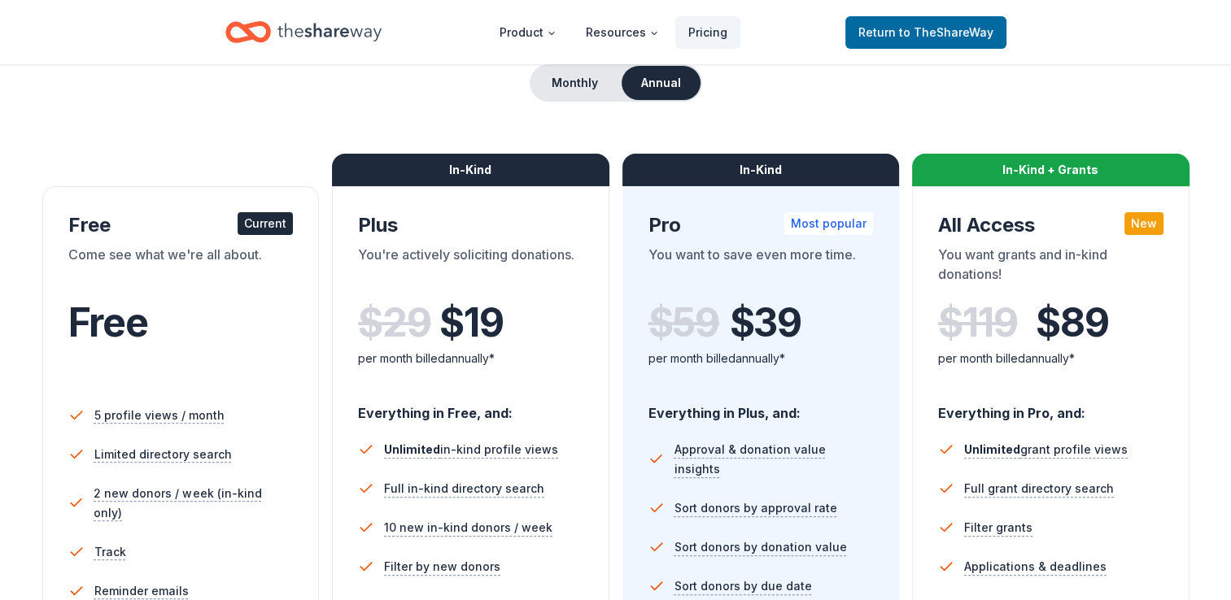
click at [267, 226] on div "Current" at bounding box center [265, 223] width 55 height 23
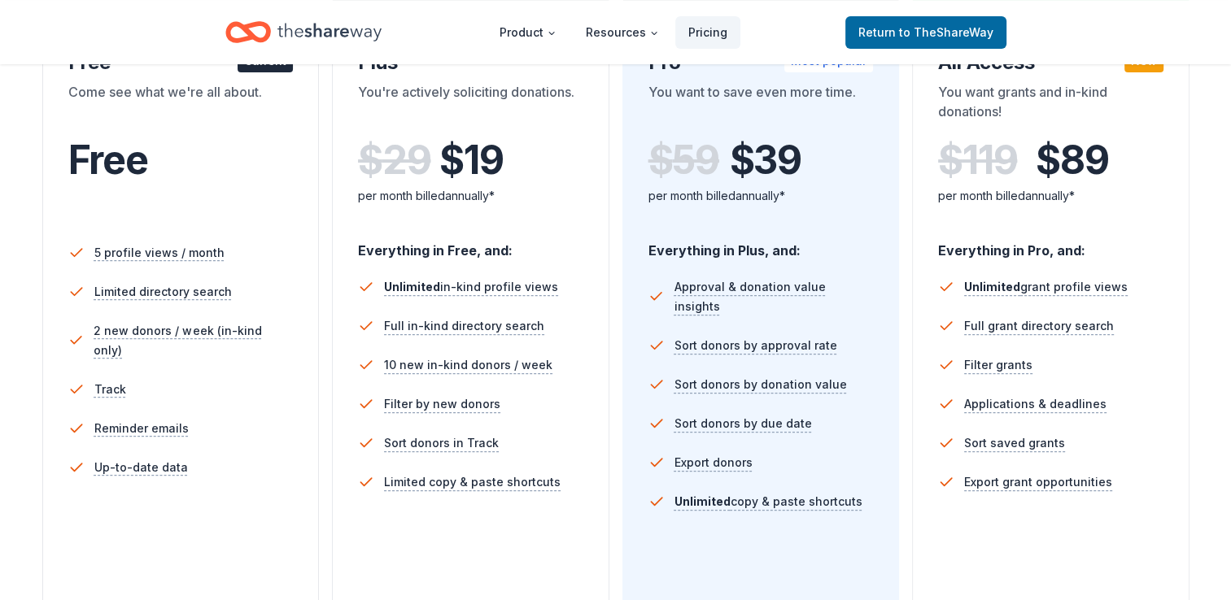
scroll to position [81, 0]
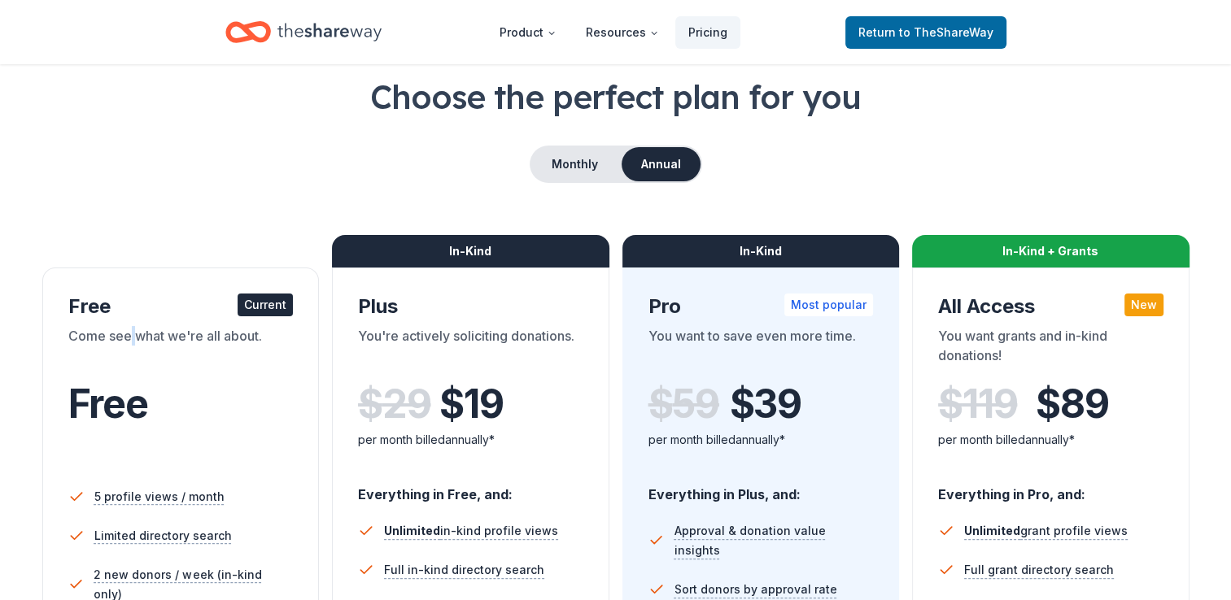
click at [133, 359] on div "Come see what we're all about." at bounding box center [180, 349] width 225 height 46
click at [133, 357] on div "Come see what we're all about." at bounding box center [180, 349] width 225 height 46
click at [134, 388] on span "Free" at bounding box center [108, 404] width 80 height 48
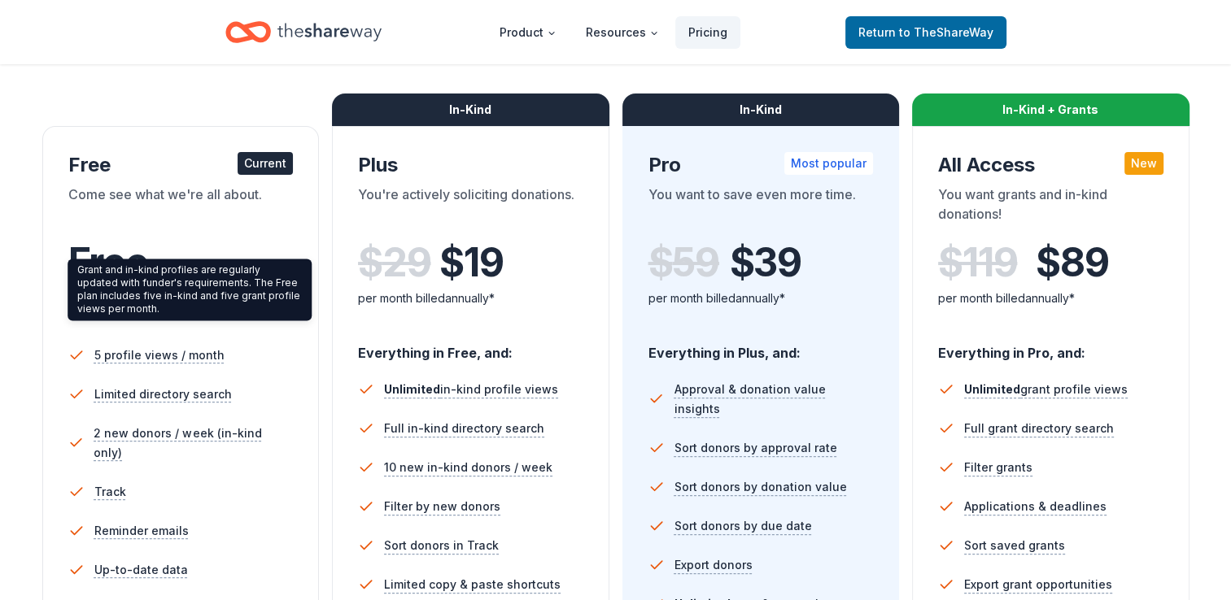
scroll to position [244, 0]
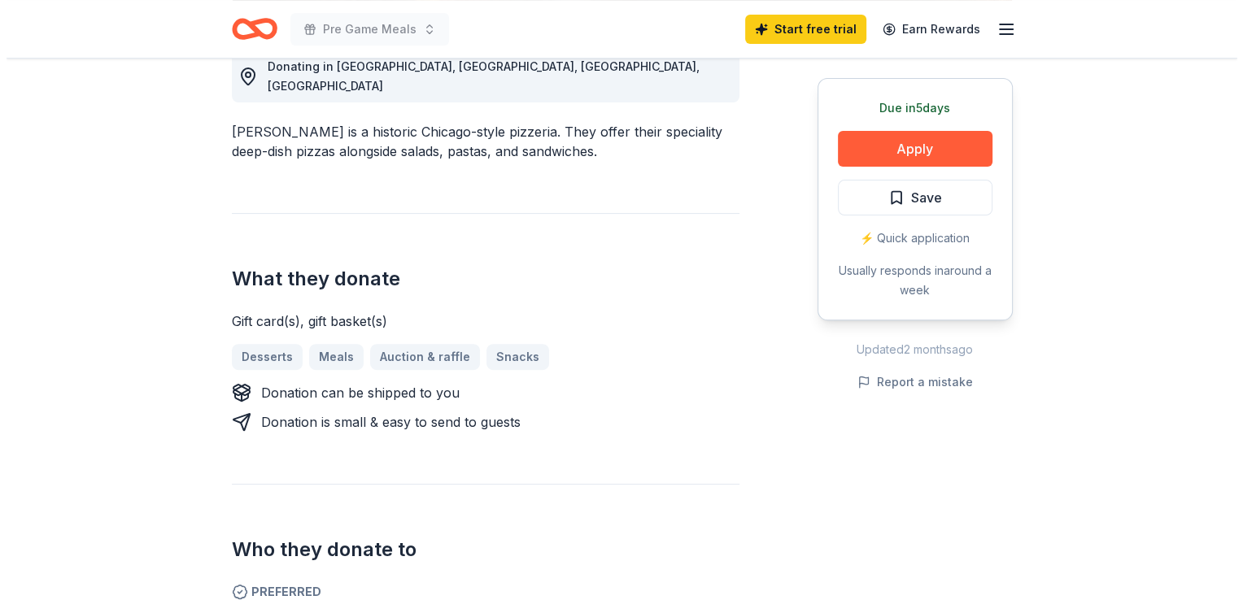
scroll to position [488, 0]
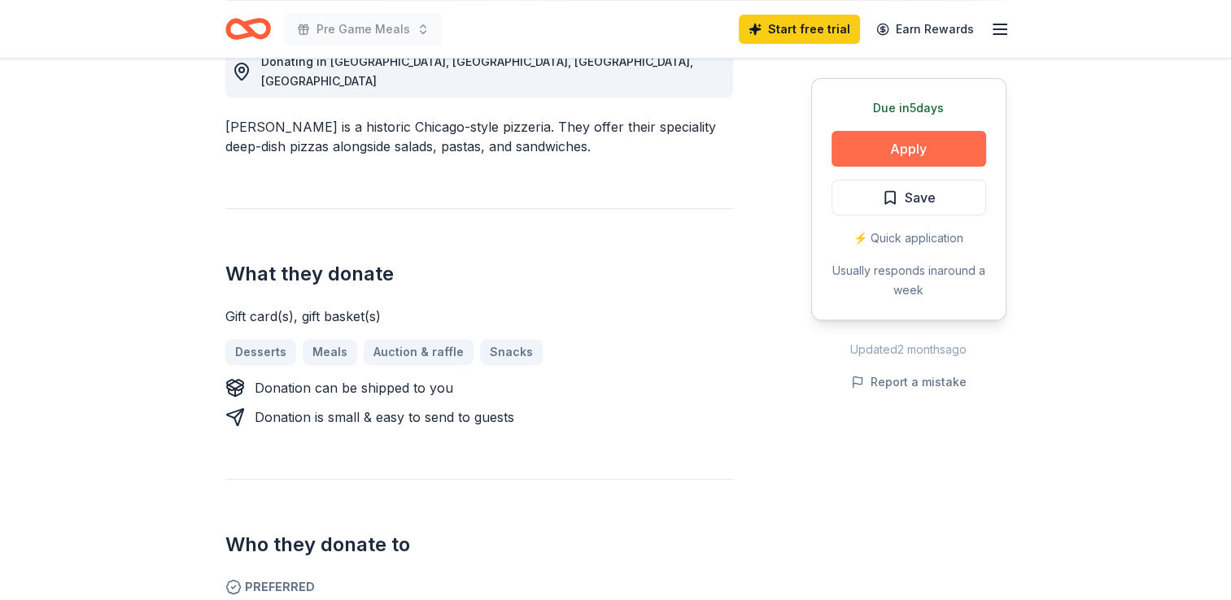
click at [908, 157] on button "Apply" at bounding box center [909, 149] width 155 height 36
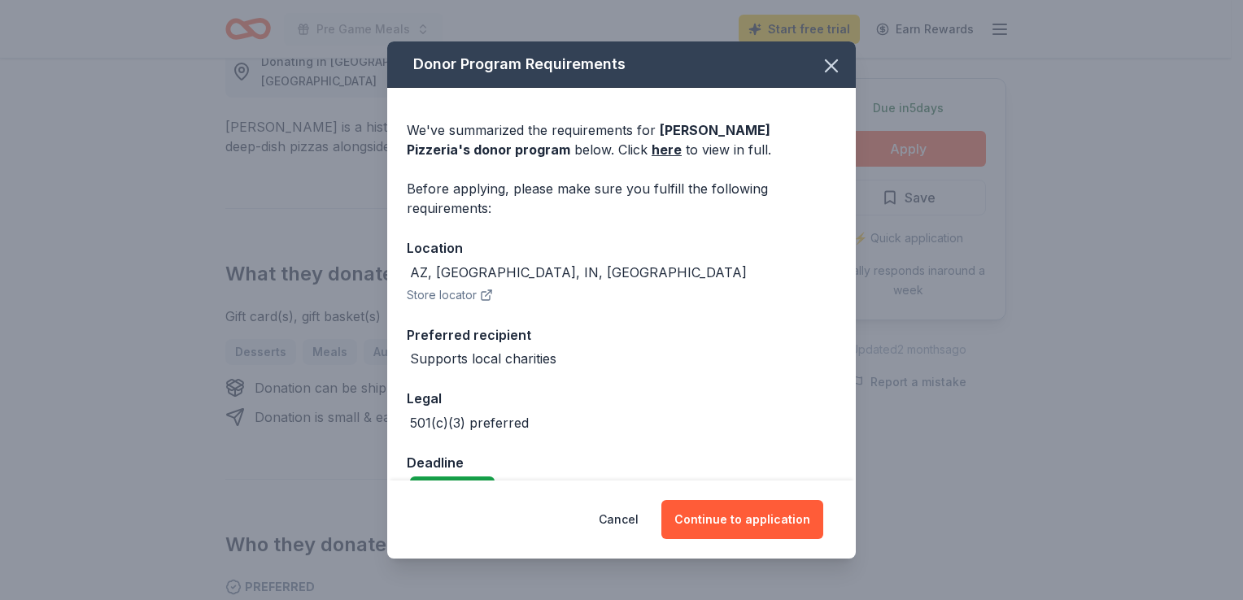
scroll to position [37, 0]
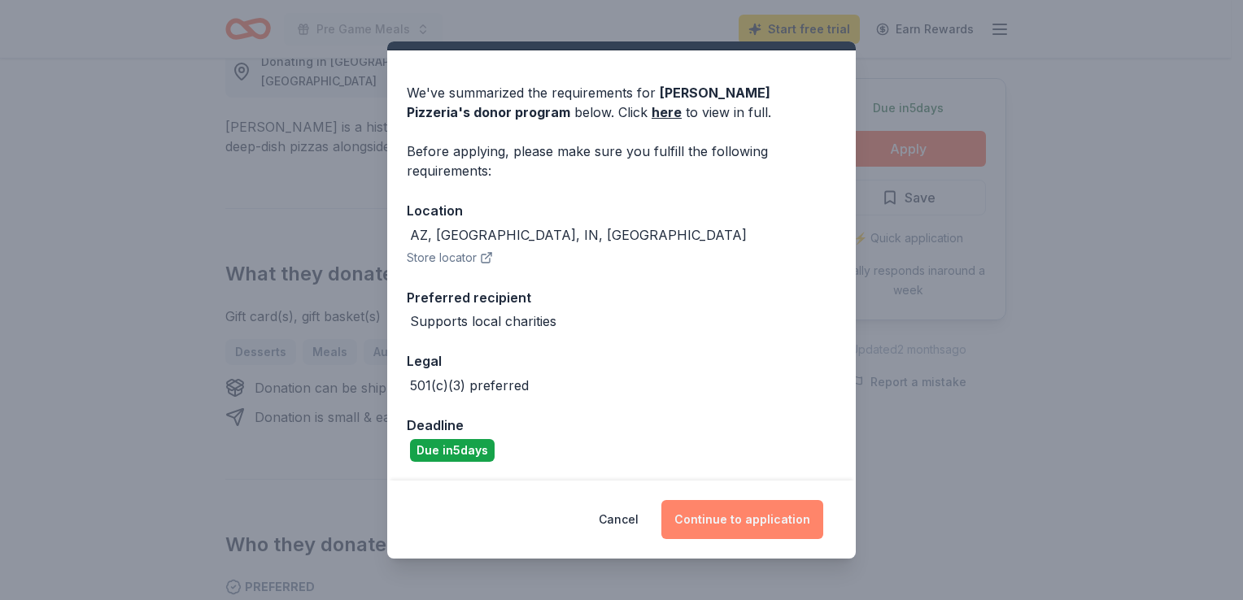
click at [753, 519] on button "Continue to application" at bounding box center [743, 519] width 162 height 39
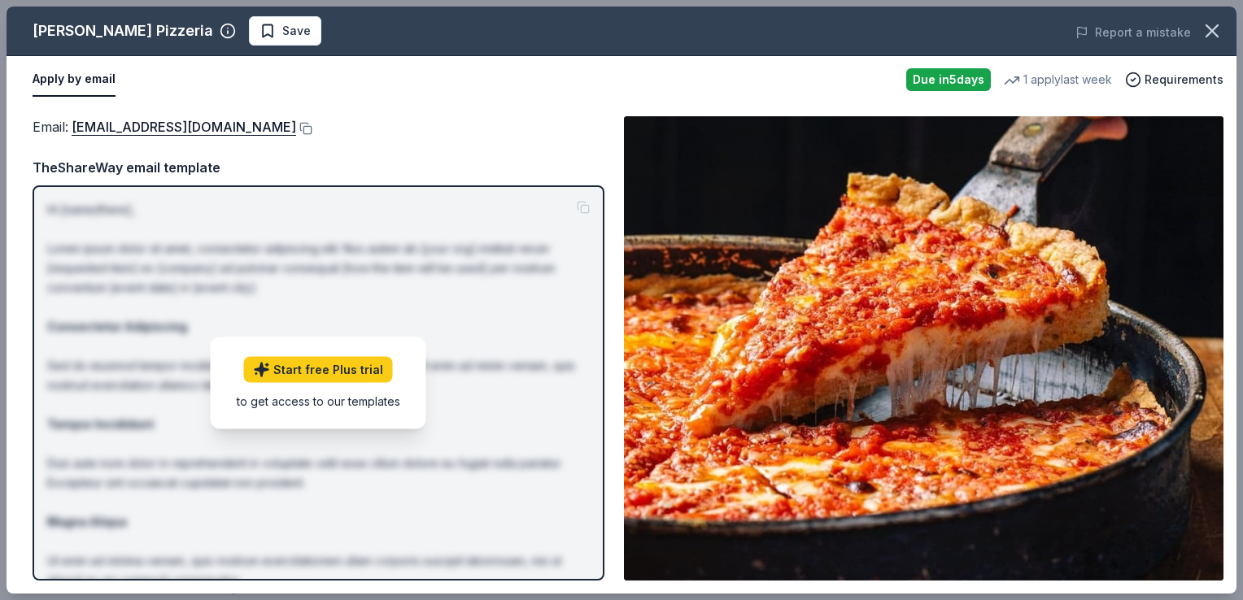
click at [967, 81] on div "Due in 5 days" at bounding box center [948, 79] width 85 height 23
click at [391, 157] on div "TheShareWay email template" at bounding box center [319, 167] width 572 height 21
click at [63, 76] on button "Apply by email" at bounding box center [74, 80] width 83 height 34
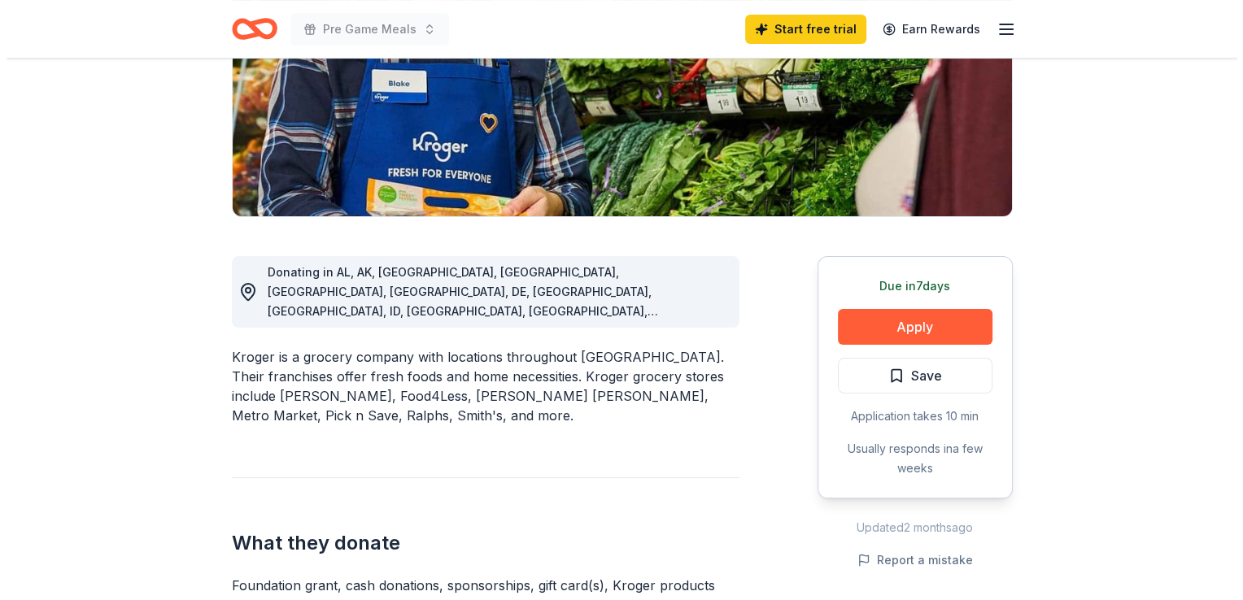
scroll to position [325, 0]
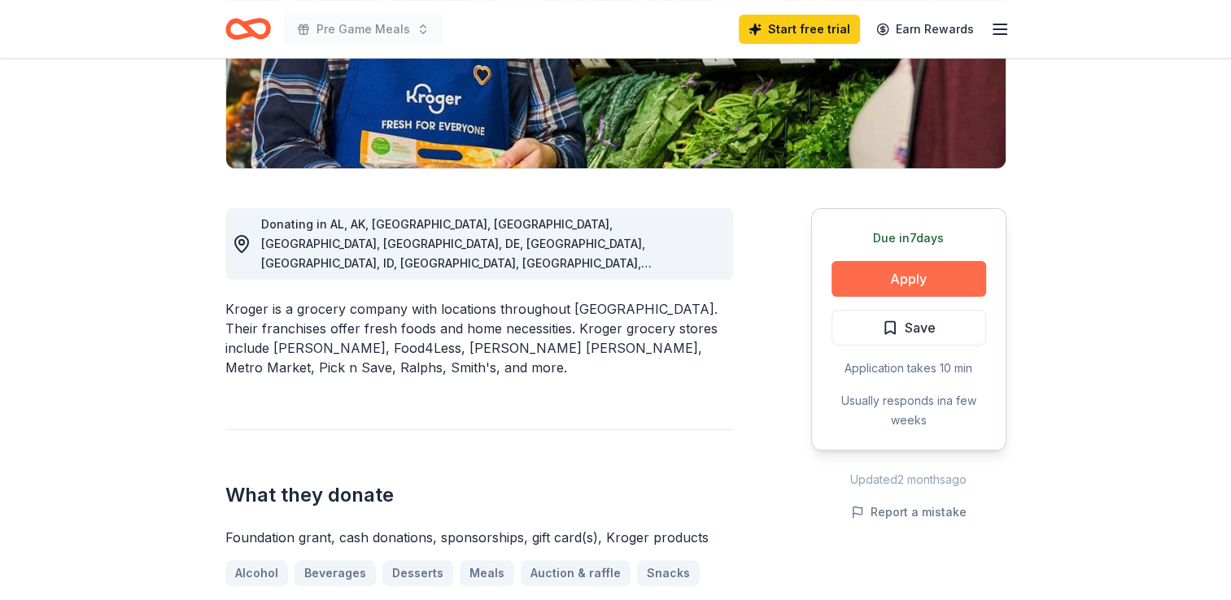
click at [866, 282] on button "Apply" at bounding box center [909, 279] width 155 height 36
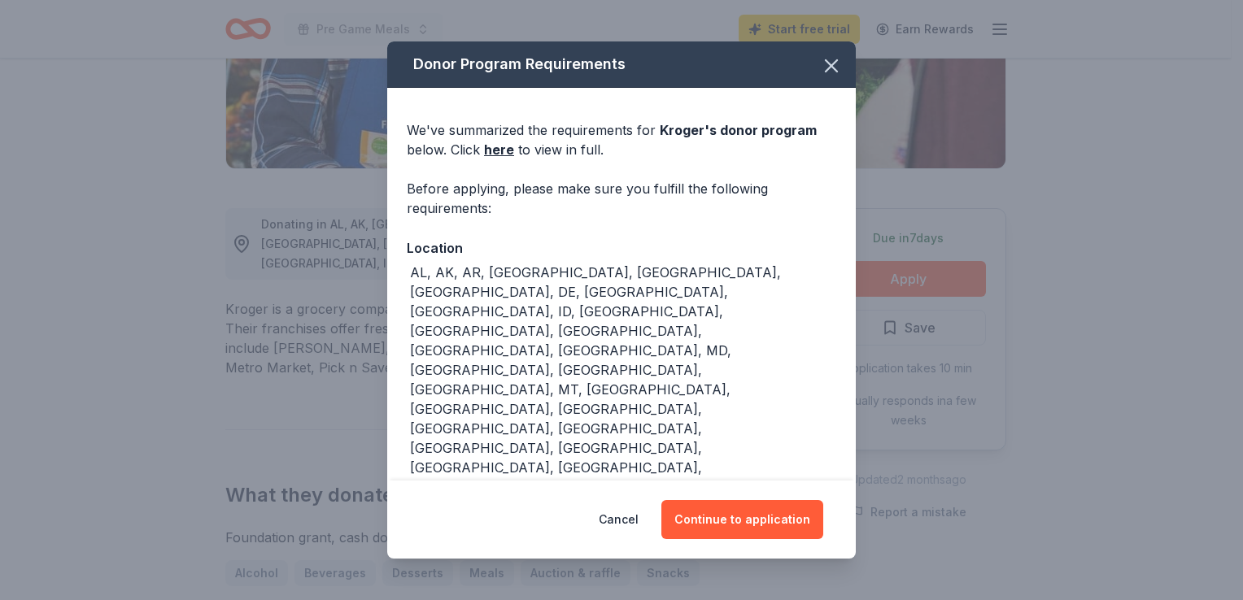
scroll to position [96, 0]
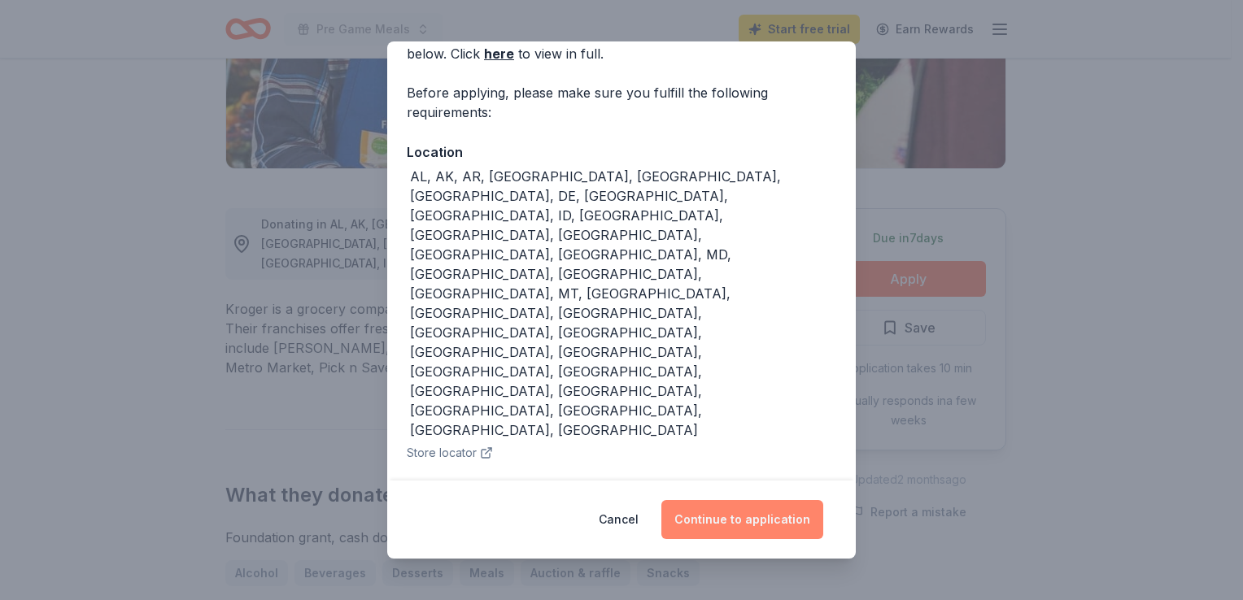
click at [722, 526] on button "Continue to application" at bounding box center [743, 519] width 162 height 39
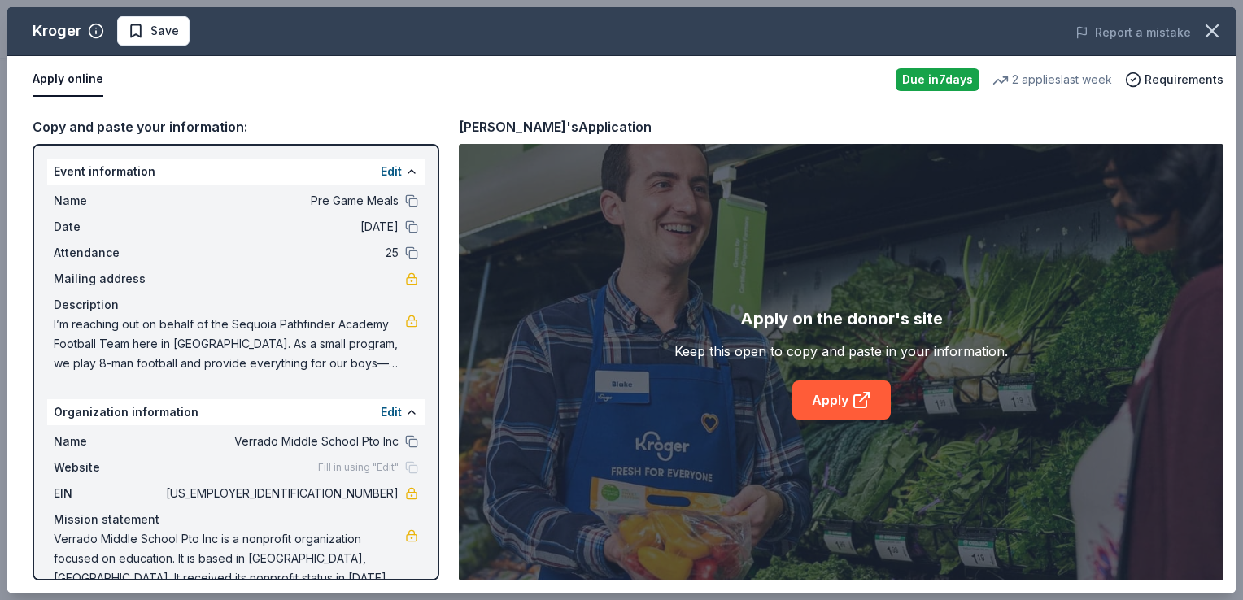
scroll to position [27, 0]
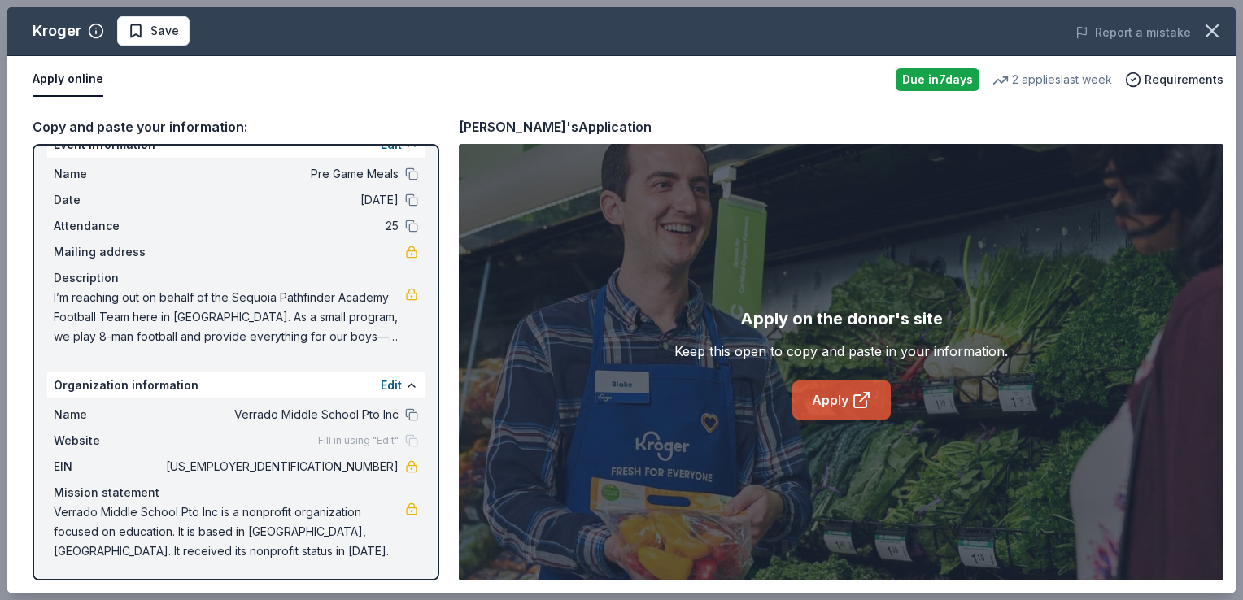
click at [840, 401] on link "Apply" at bounding box center [842, 400] width 98 height 39
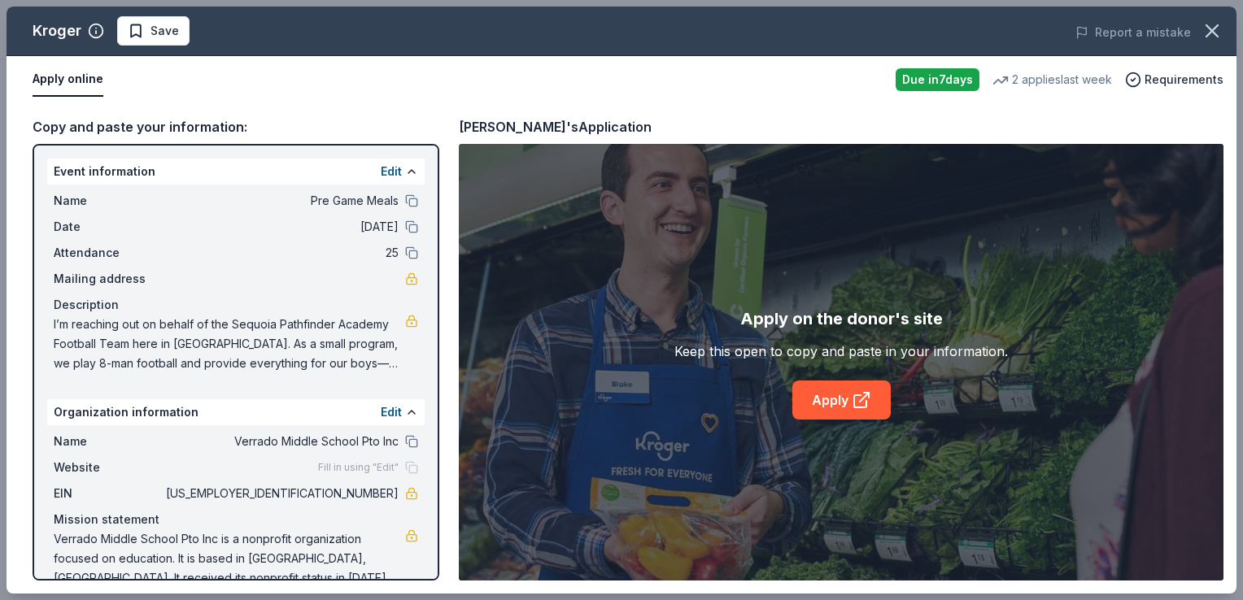
click at [72, 78] on button "Apply online" at bounding box center [68, 80] width 71 height 34
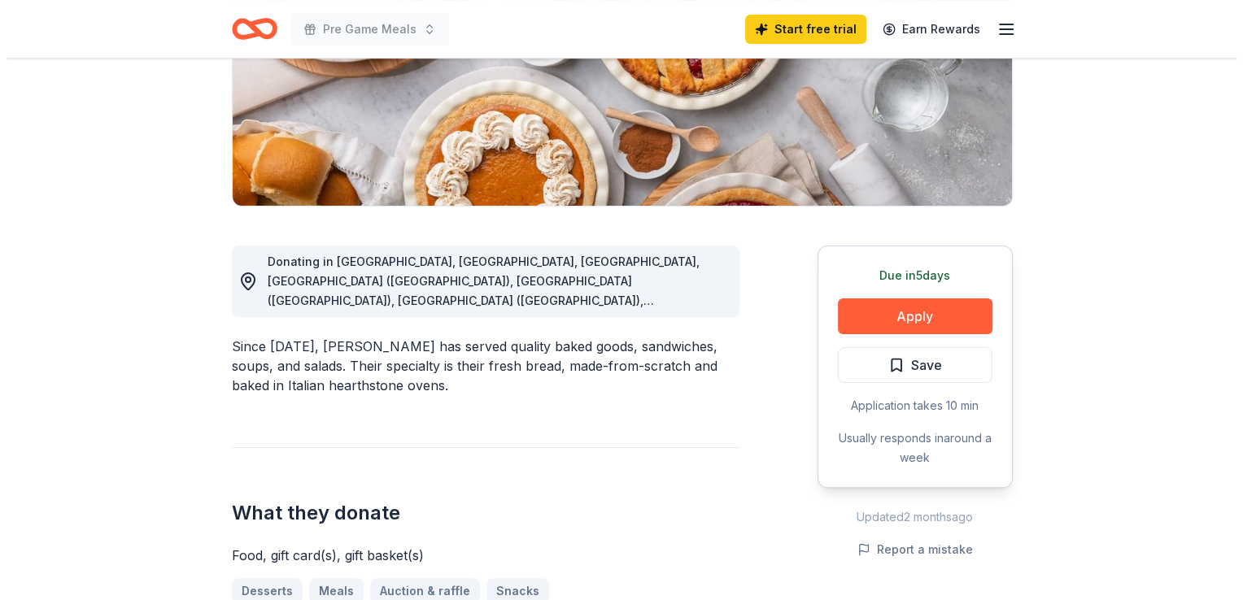
scroll to position [325, 0]
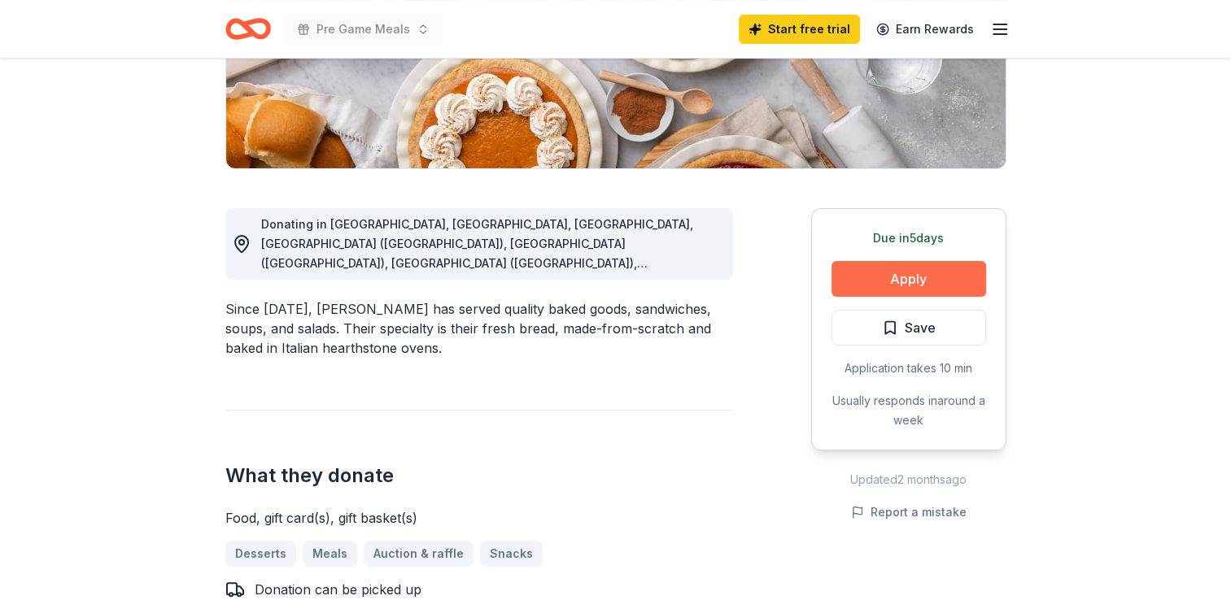
click at [908, 276] on button "Apply" at bounding box center [909, 279] width 155 height 36
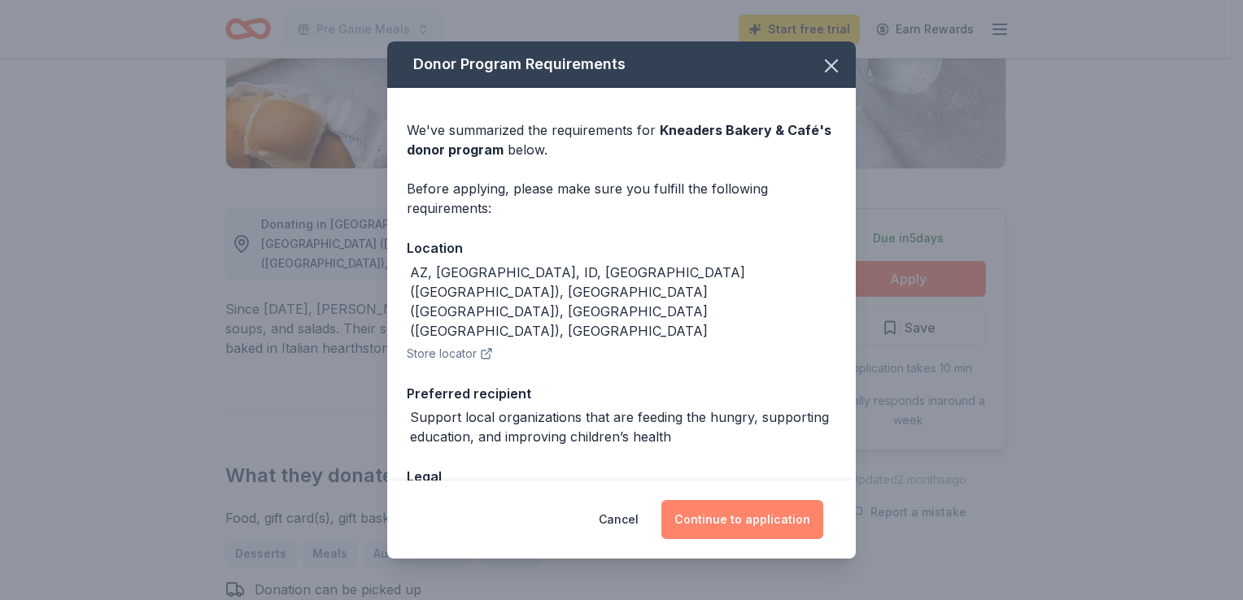
click at [753, 518] on button "Continue to application" at bounding box center [743, 519] width 162 height 39
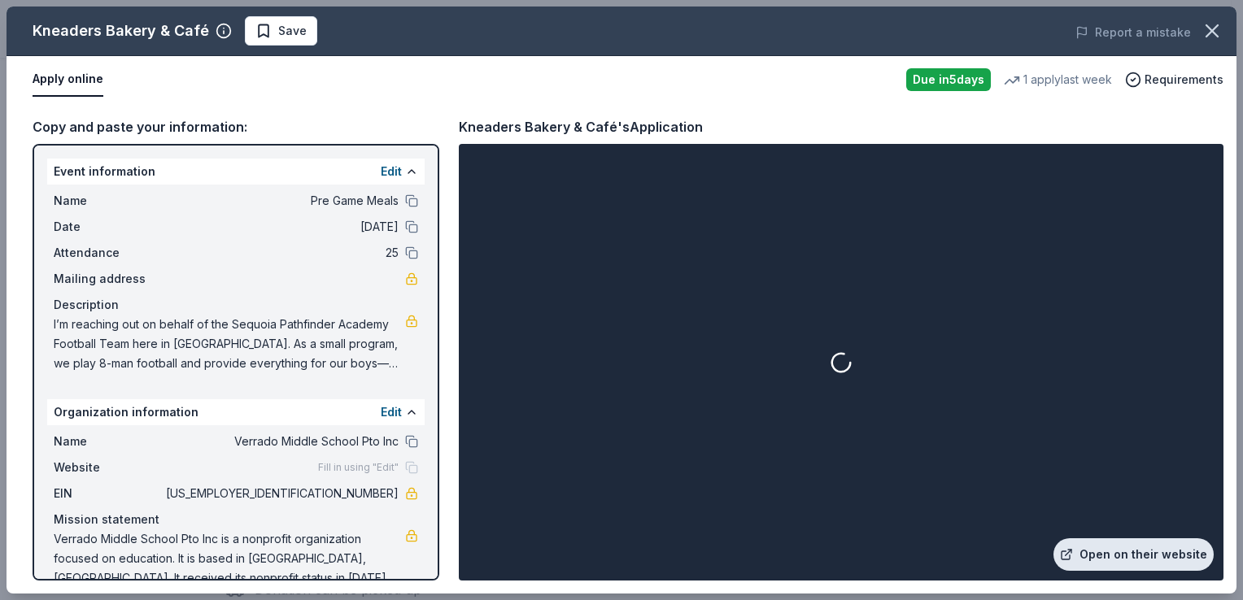
click at [1107, 561] on link "Open on their website" at bounding box center [1134, 555] width 160 height 33
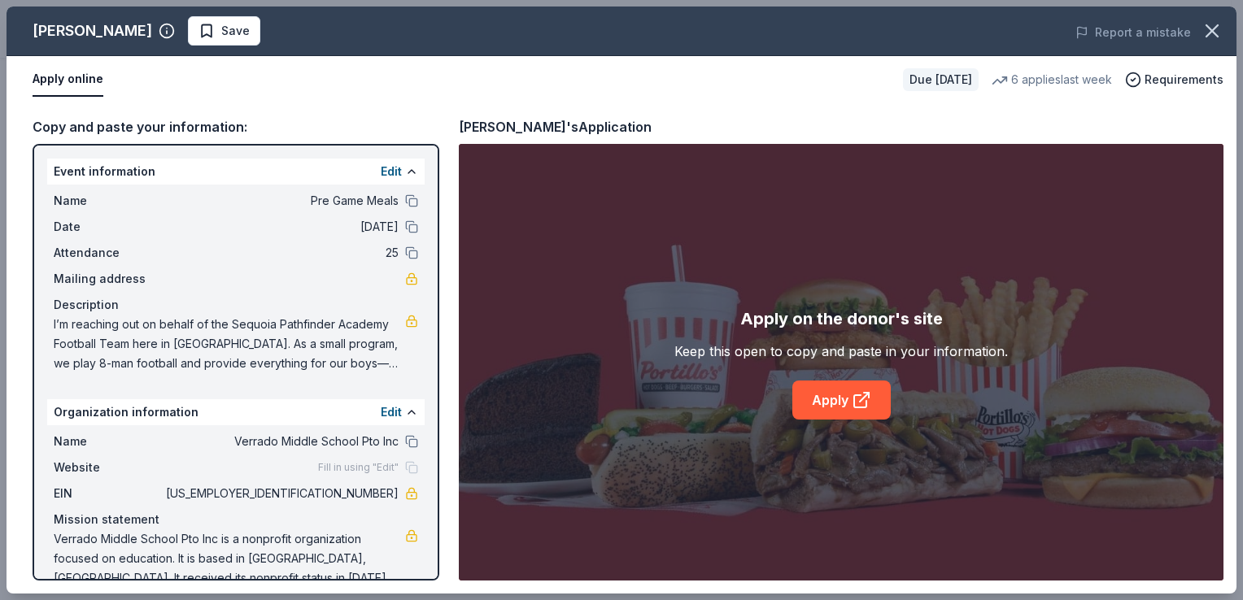
scroll to position [407, 0]
